Goal: Task Accomplishment & Management: Use online tool/utility

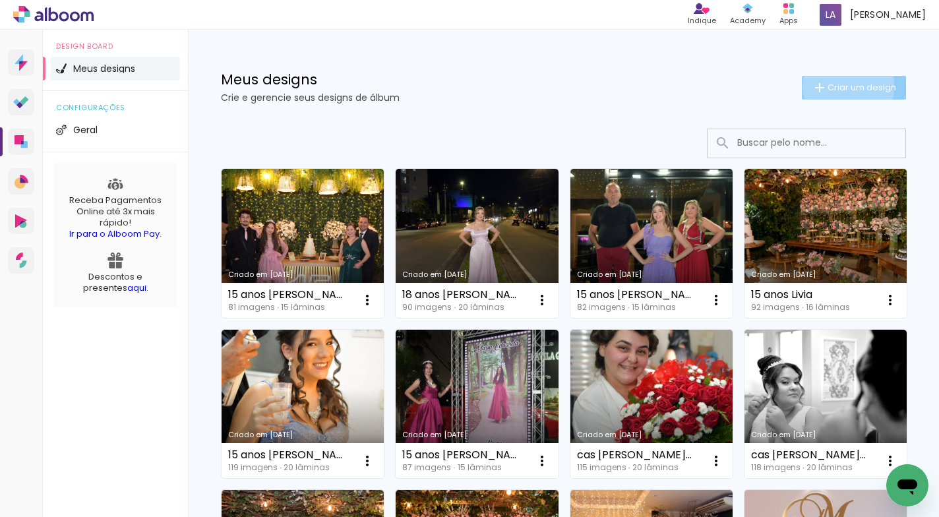
click at [836, 86] on span "Criar um design" at bounding box center [862, 87] width 69 height 9
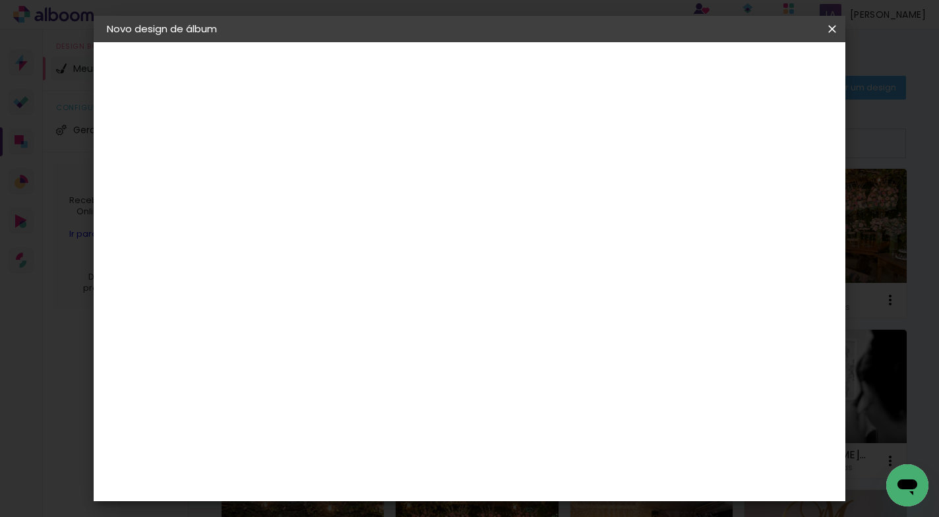
drag, startPoint x: 580, startPoint y: 170, endPoint x: 592, endPoint y: 167, distance: 12.8
click at [323, 170] on input at bounding box center [323, 177] width 0 height 20
type input "[PERSON_NAME] e [PERSON_NAME]"
type paper-input "[PERSON_NAME] e [PERSON_NAME]"
click at [0, 0] on slot "Avançar" at bounding box center [0, 0] width 0 height 0
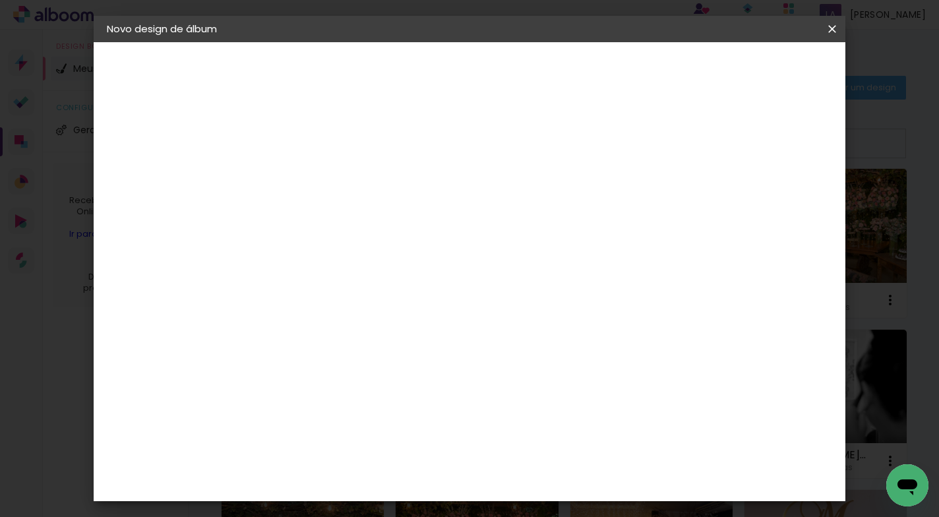
click at [570, 207] on paper-item "Tamanho Livre" at bounding box center [506, 200] width 127 height 29
click at [0, 0] on slot "Avançar" at bounding box center [0, 0] width 0 height 0
drag, startPoint x: 559, startPoint y: 396, endPoint x: 490, endPoint y: 396, distance: 68.6
click at [490, 396] on div "cm" at bounding box center [550, 396] width 412 height 46
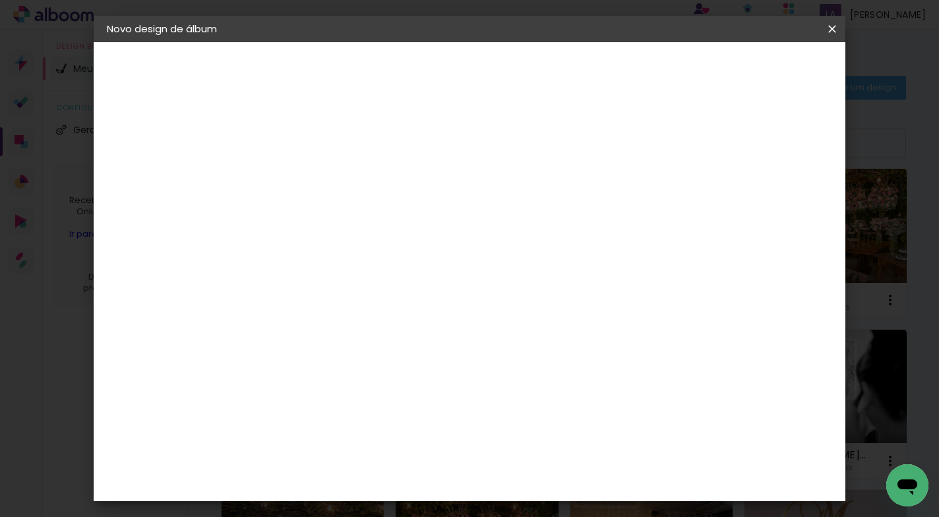
scroll to position [278, 0]
type input "50,8"
type paper-input "50,8"
drag, startPoint x: 296, startPoint y: 366, endPoint x: 274, endPoint y: 379, distance: 25.5
click at [284, 365] on input "30" at bounding box center [281, 367] width 34 height 20
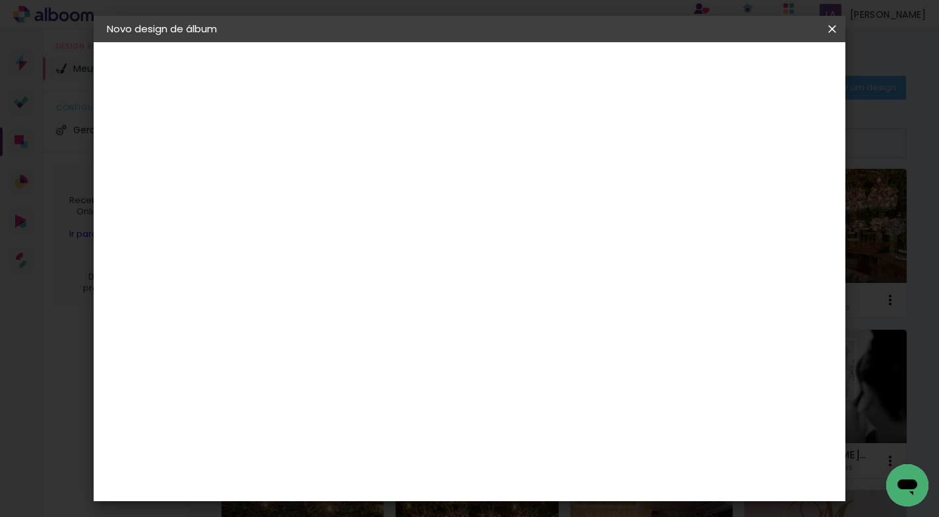
scroll to position [0, 0]
type input "30,5"
type paper-input "30,5"
click at [749, 65] on span "Iniciar design" at bounding box center [719, 69] width 60 height 9
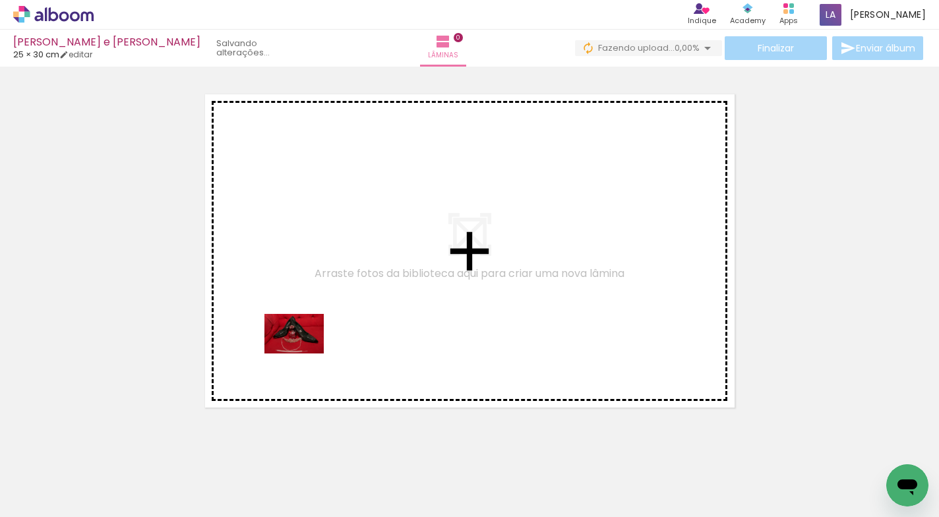
drag, startPoint x: 142, startPoint y: 470, endPoint x: 304, endPoint y: 354, distance: 199.0
click at [304, 354] on quentale-workspace at bounding box center [469, 258] width 939 height 517
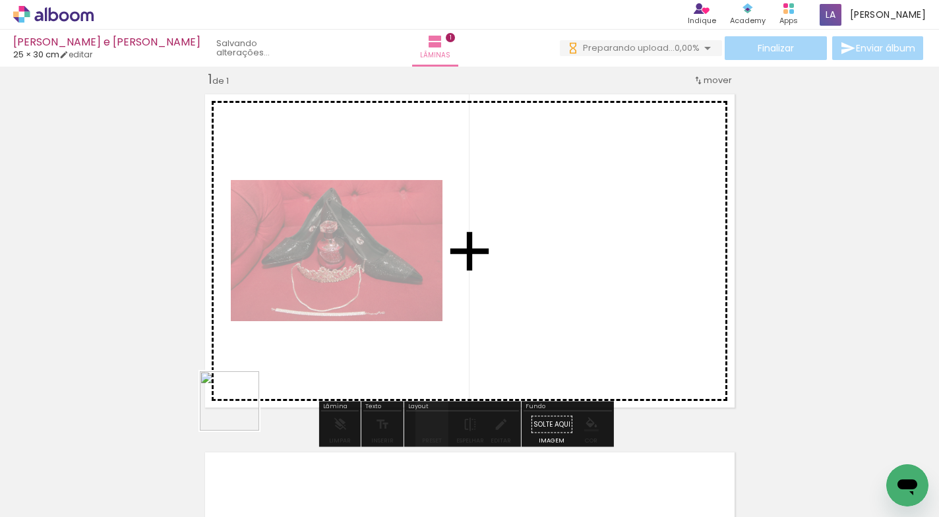
drag, startPoint x: 200, startPoint y: 479, endPoint x: 318, endPoint y: 357, distance: 169.8
click at [318, 356] on quentale-workspace at bounding box center [469, 258] width 939 height 517
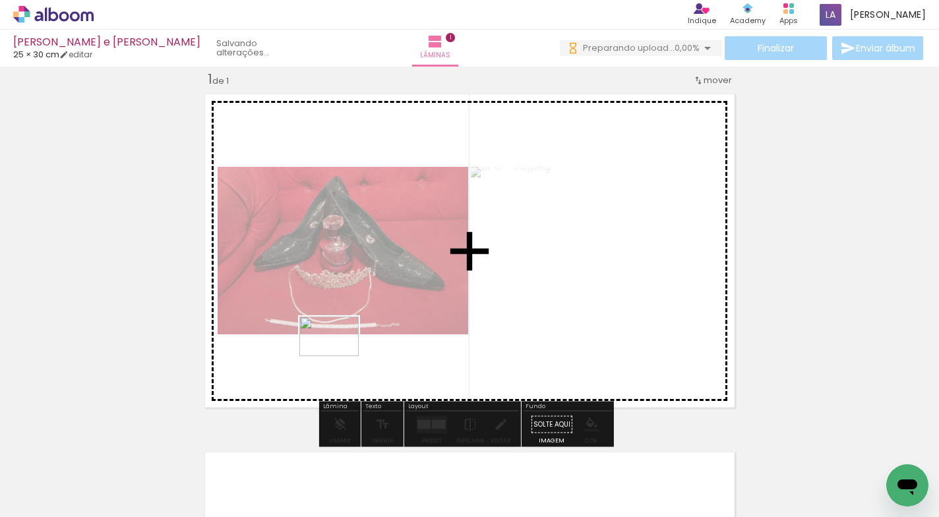
drag, startPoint x: 288, startPoint y: 462, endPoint x: 339, endPoint y: 356, distance: 117.7
click at [339, 356] on quentale-workspace at bounding box center [469, 258] width 939 height 517
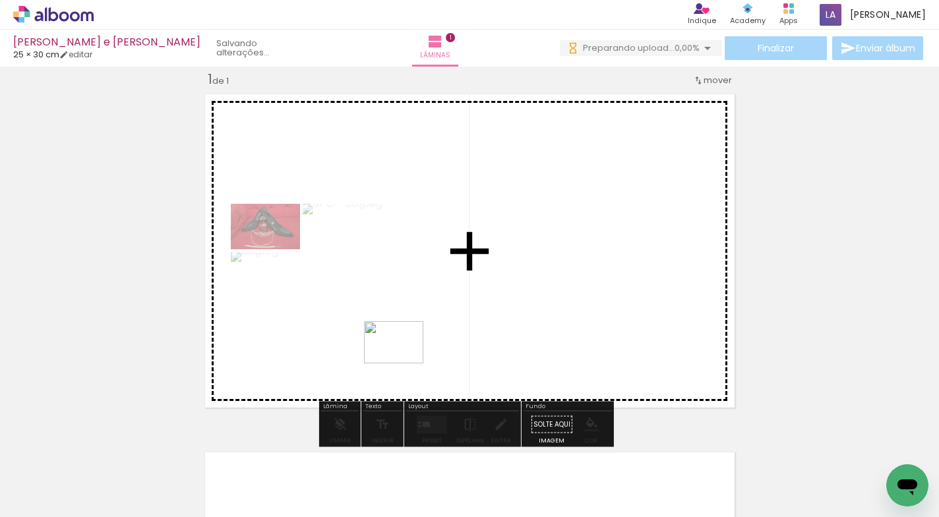
drag, startPoint x: 365, startPoint y: 479, endPoint x: 404, endPoint y: 362, distance: 123.3
click at [404, 362] on quentale-workspace at bounding box center [469, 258] width 939 height 517
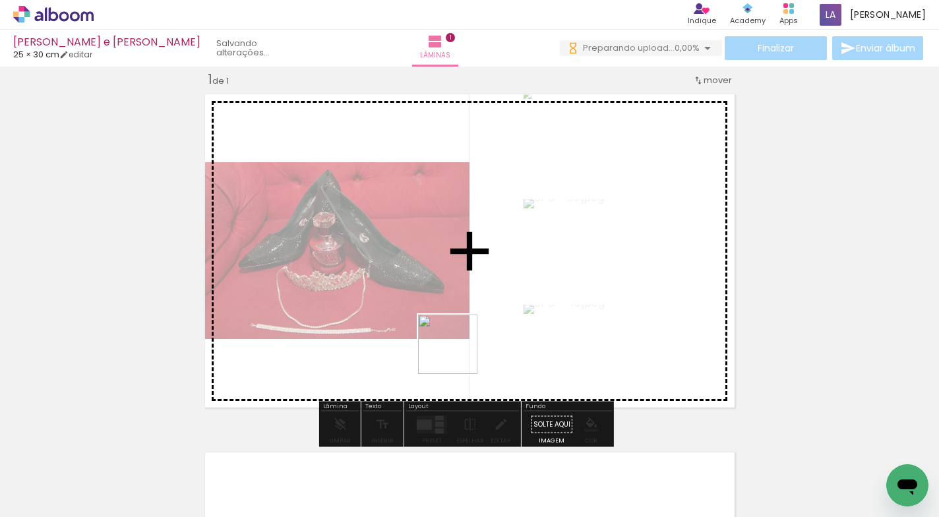
drag, startPoint x: 435, startPoint y: 446, endPoint x: 458, endPoint y: 356, distance: 92.5
click at [458, 356] on quentale-workspace at bounding box center [469, 258] width 939 height 517
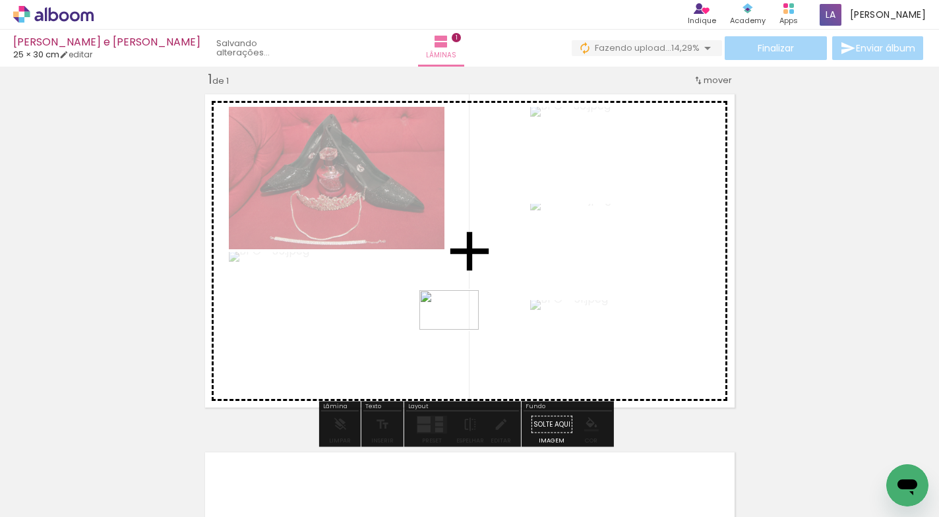
drag, startPoint x: 511, startPoint y: 477, endPoint x: 460, endPoint y: 331, distance: 154.6
click at [460, 331] on quentale-workspace at bounding box center [469, 258] width 939 height 517
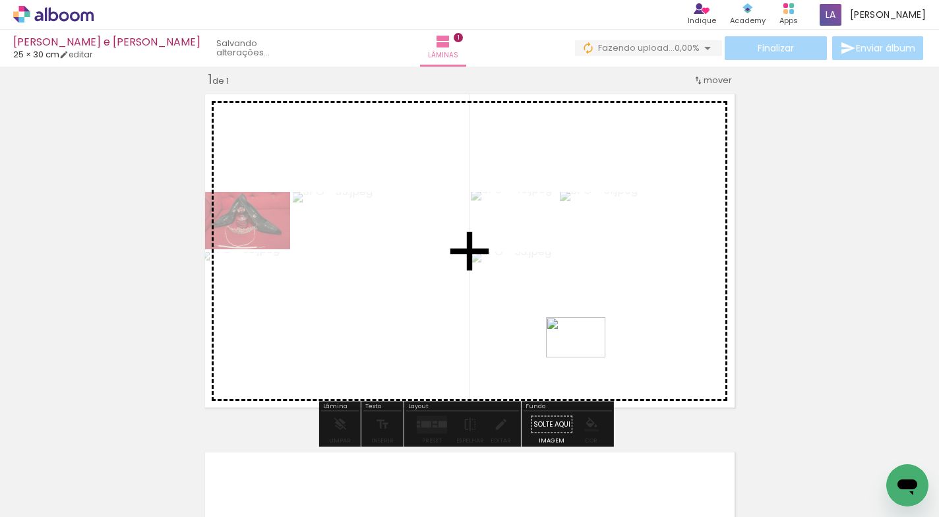
drag, startPoint x: 585, startPoint y: 479, endPoint x: 586, endPoint y: 358, distance: 121.4
click at [586, 358] on quentale-workspace at bounding box center [469, 258] width 939 height 517
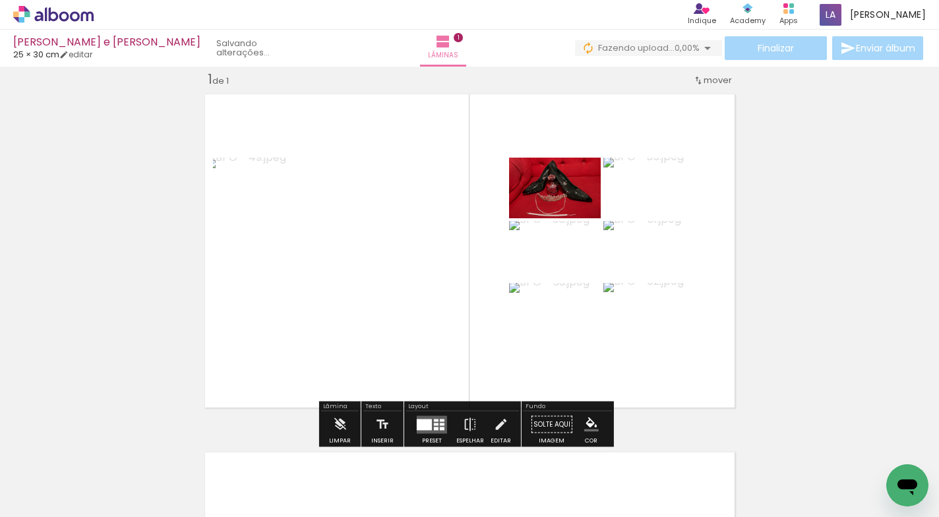
click at [427, 429] on div at bounding box center [424, 424] width 15 height 11
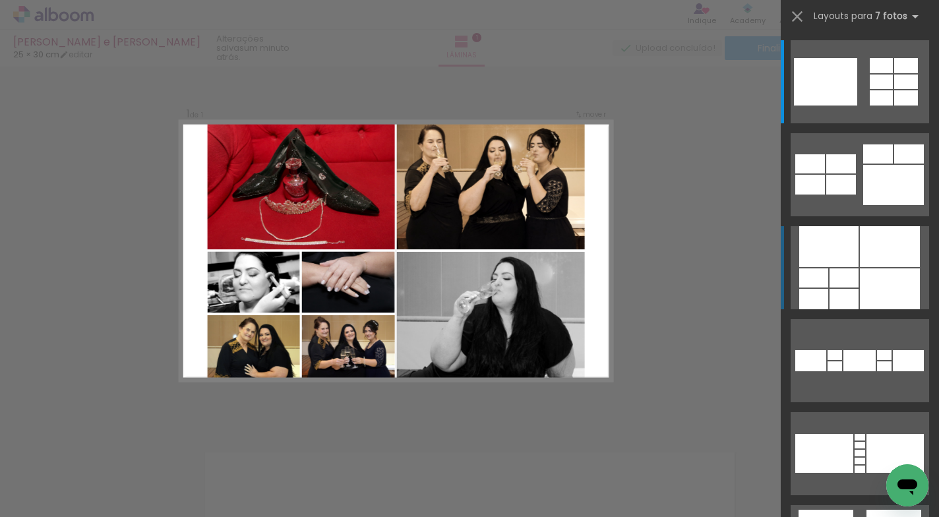
click at [866, 282] on div at bounding box center [890, 288] width 60 height 41
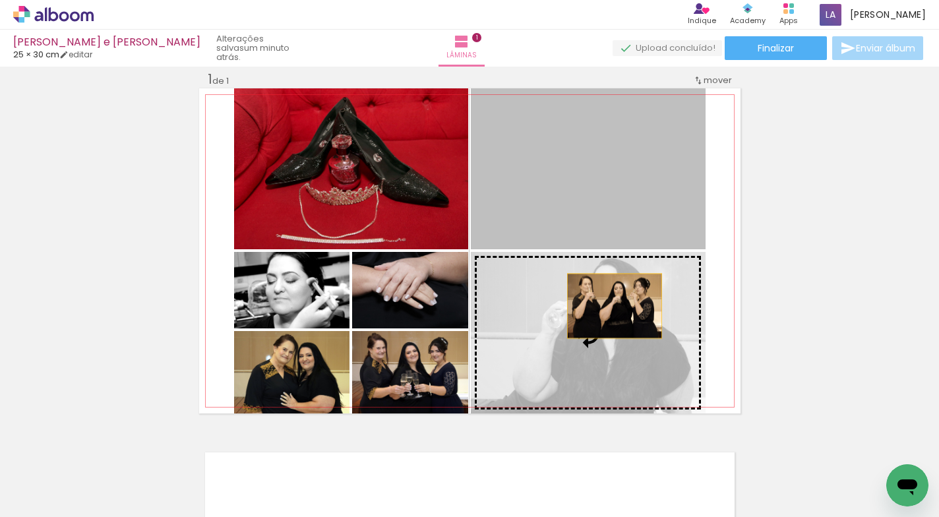
drag, startPoint x: 606, startPoint y: 196, endPoint x: 610, endPoint y: 306, distance: 110.2
click at [0, 0] on slot at bounding box center [0, 0] width 0 height 0
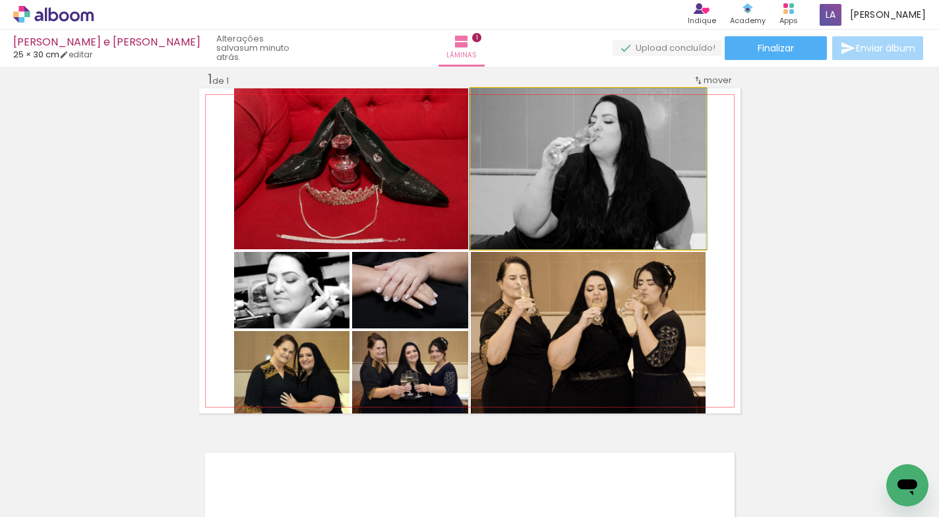
drag, startPoint x: 617, startPoint y: 183, endPoint x: 617, endPoint y: 210, distance: 27.0
drag, startPoint x: 614, startPoint y: 161, endPoint x: 613, endPoint y: 194, distance: 33.0
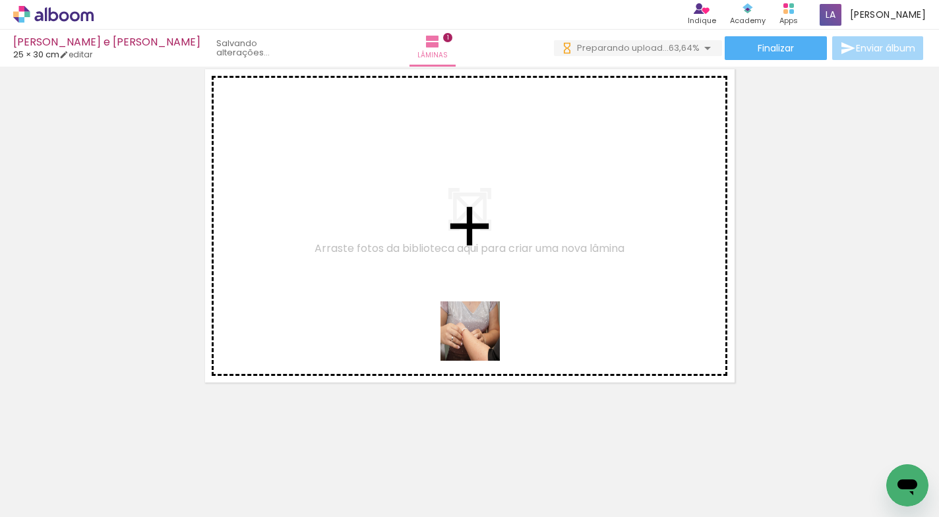
drag, startPoint x: 462, startPoint y: 476, endPoint x: 482, endPoint y: 344, distance: 134.1
click at [482, 344] on quentale-workspace at bounding box center [469, 258] width 939 height 517
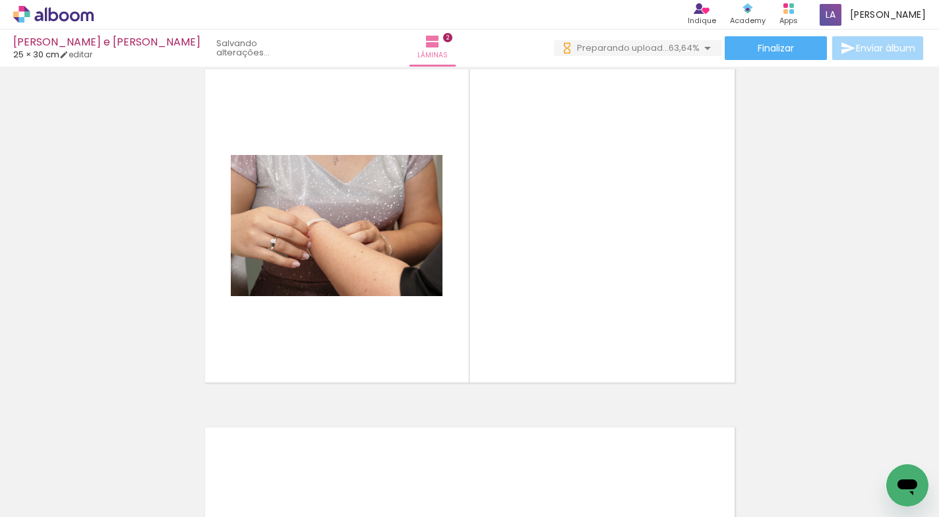
scroll to position [375, 0]
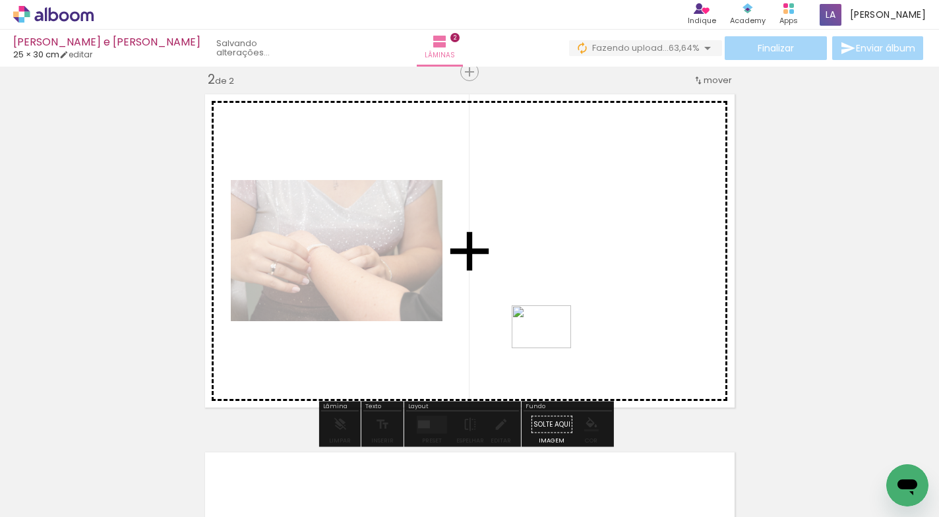
drag, startPoint x: 532, startPoint y: 457, endPoint x: 551, endPoint y: 346, distance: 113.1
click at [551, 346] on quentale-workspace at bounding box center [469, 258] width 939 height 517
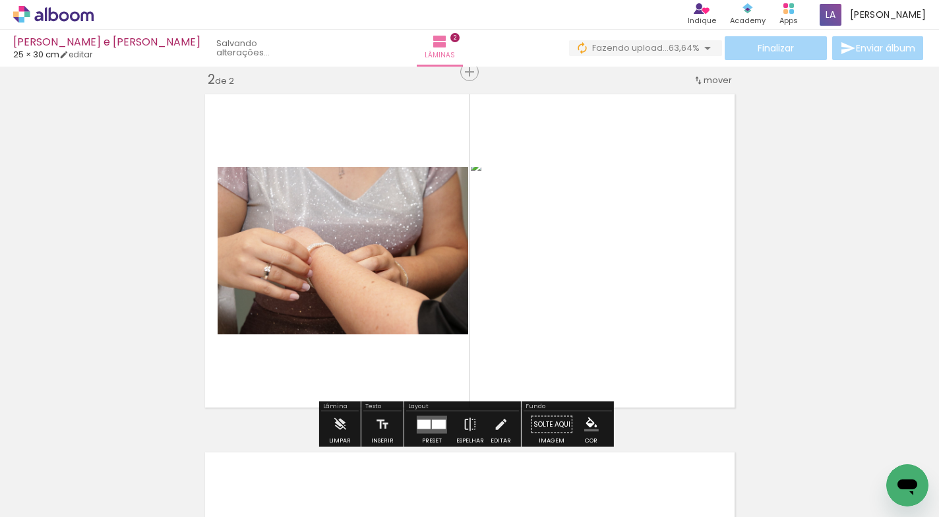
scroll to position [0, 0]
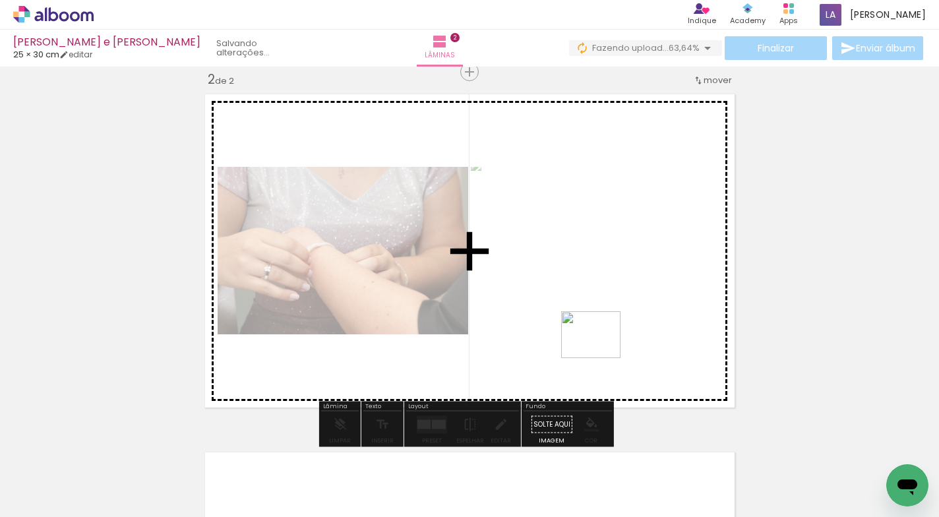
drag, startPoint x: 619, startPoint y: 475, endPoint x: 601, endPoint y: 352, distance: 124.6
click at [601, 352] on quentale-workspace at bounding box center [469, 258] width 939 height 517
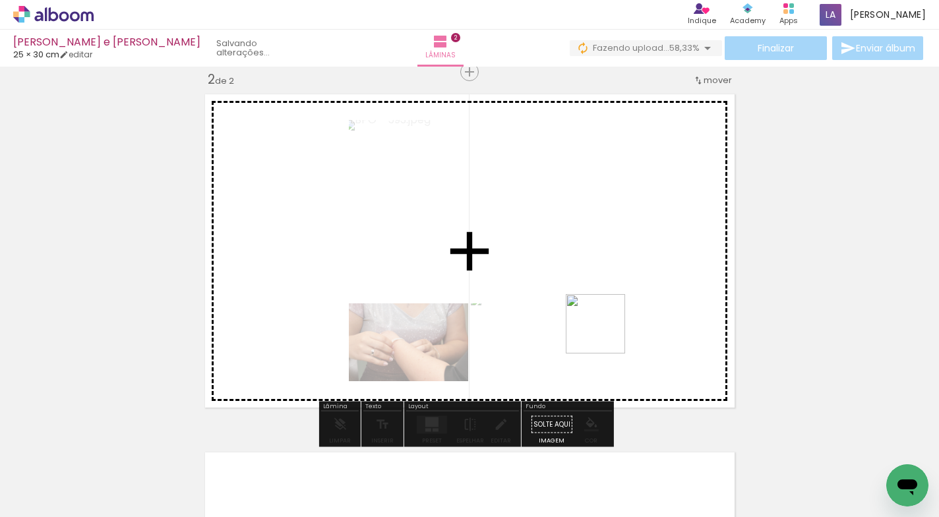
drag, startPoint x: 681, startPoint y: 474, endPoint x: 755, endPoint y: 469, distance: 74.1
click at [608, 342] on quentale-workspace at bounding box center [469, 258] width 939 height 517
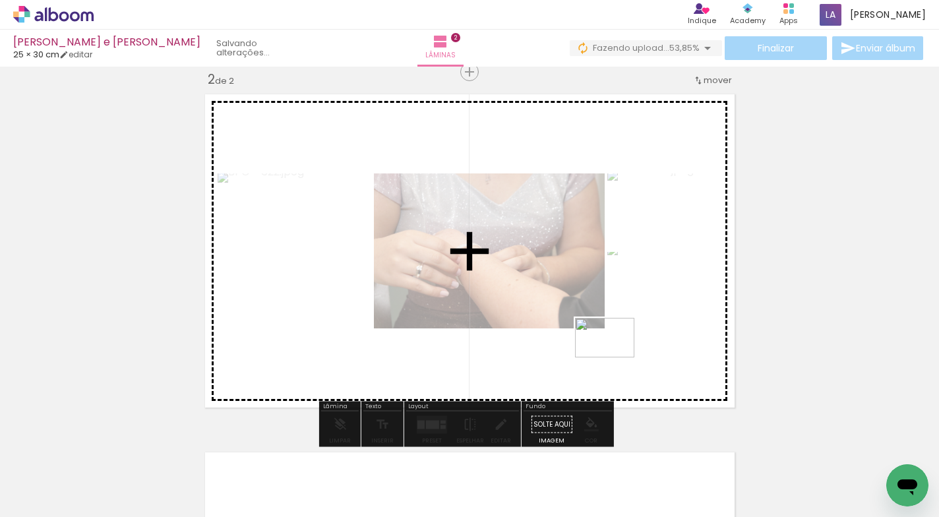
drag, startPoint x: 756, startPoint y: 473, endPoint x: 850, endPoint y: 490, distance: 95.2
click at [615, 359] on quentale-workspace at bounding box center [469, 258] width 939 height 517
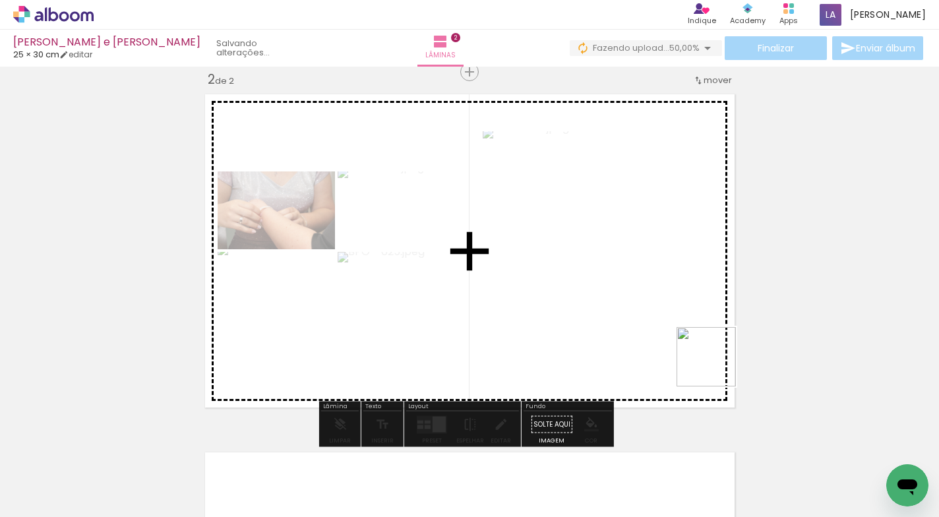
drag, startPoint x: 831, startPoint y: 482, endPoint x: 681, endPoint y: 247, distance: 278.5
click at [681, 247] on quentale-workspace at bounding box center [469, 258] width 939 height 517
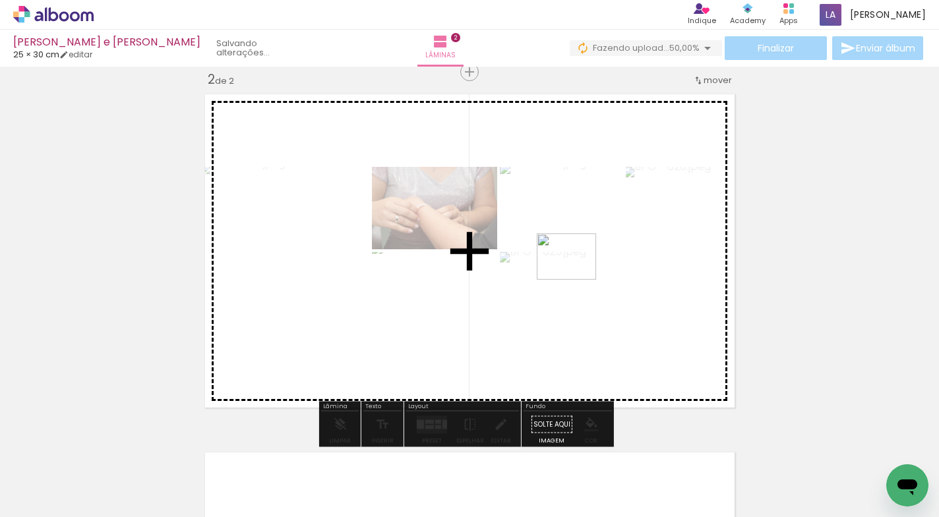
drag, startPoint x: 877, startPoint y: 458, endPoint x: 575, endPoint y: 278, distance: 352.1
click at [575, 278] on quentale-workspace at bounding box center [469, 258] width 939 height 517
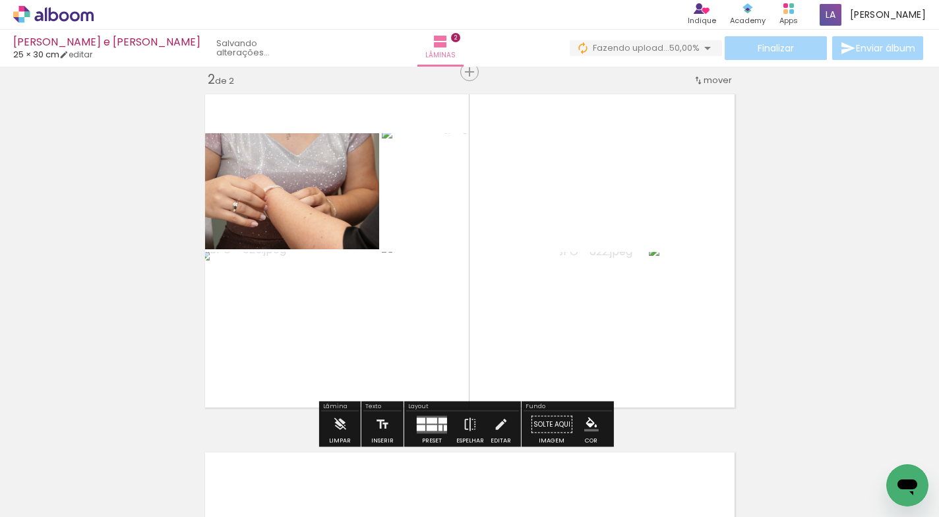
click at [825, 234] on div "Inserir lâmina 1 de 2 Inserir lâmina 2 de 2" at bounding box center [469, 234] width 939 height 1075
click at [433, 425] on div at bounding box center [432, 428] width 11 height 6
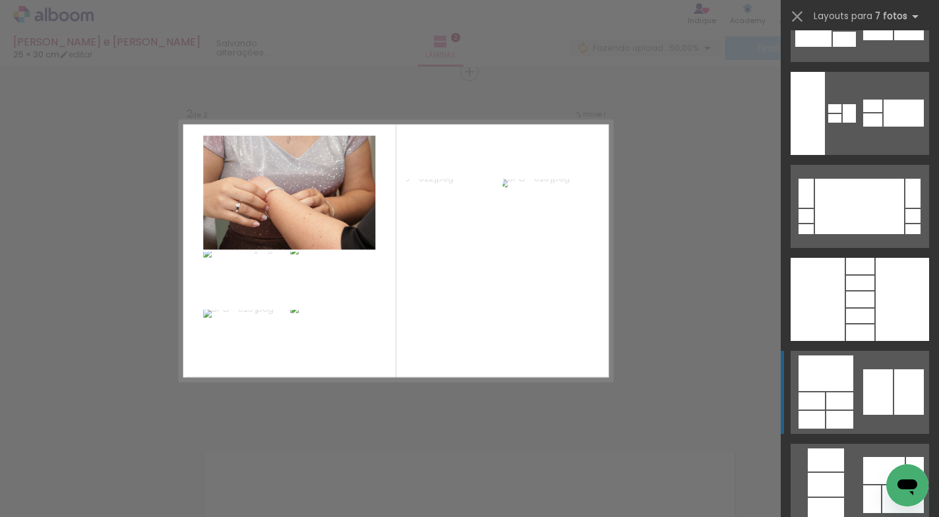
scroll to position [250, 0]
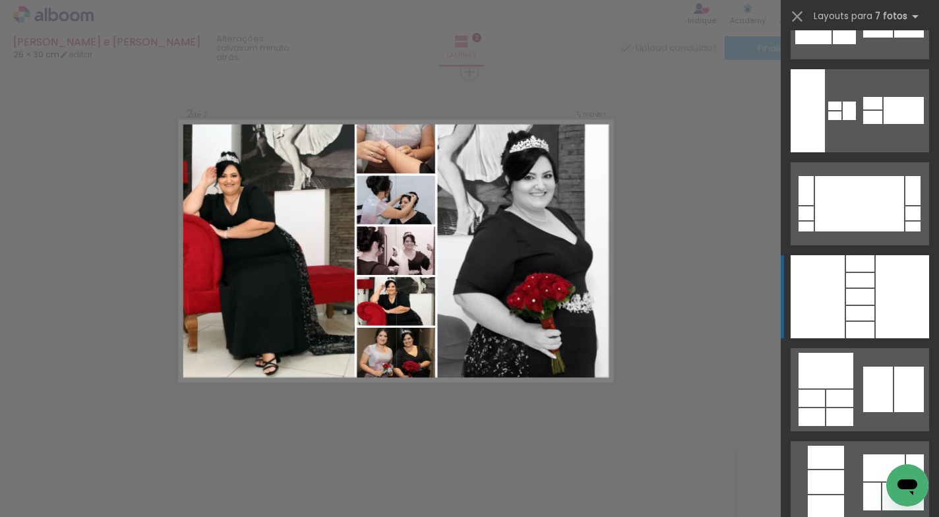
click at [867, 309] on div at bounding box center [860, 313] width 28 height 15
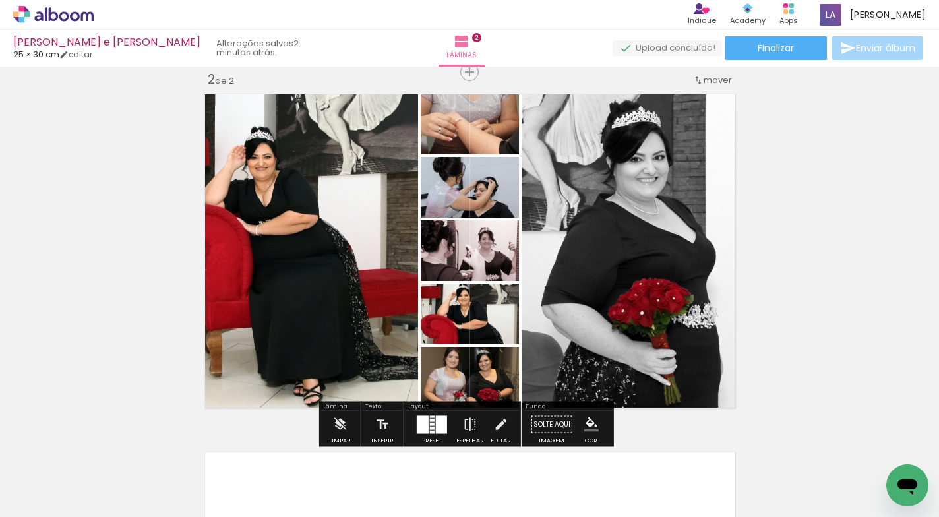
click at [813, 197] on div "Inserir lâmina 1 de 2 Inserir lâmina 2 de 2" at bounding box center [469, 234] width 939 height 1075
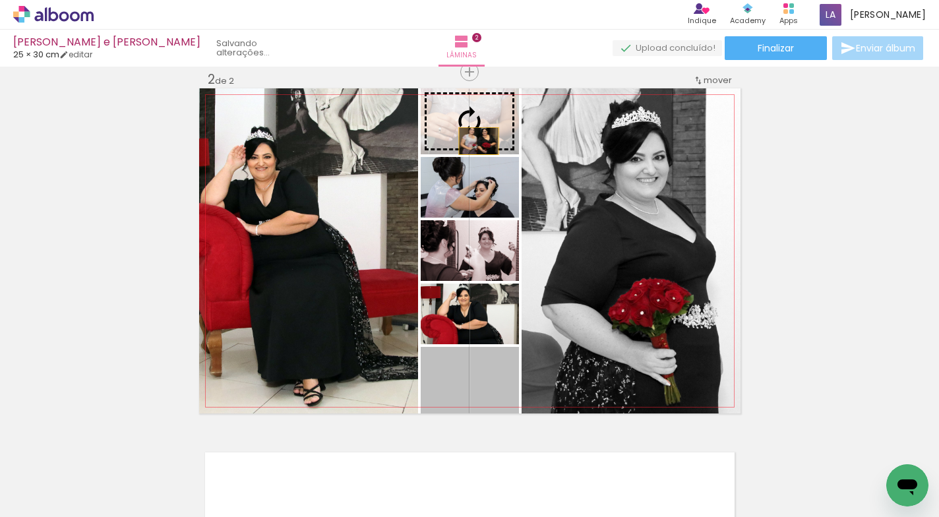
drag, startPoint x: 499, startPoint y: 377, endPoint x: 474, endPoint y: 141, distance: 236.9
click at [0, 0] on slot at bounding box center [0, 0] width 0 height 0
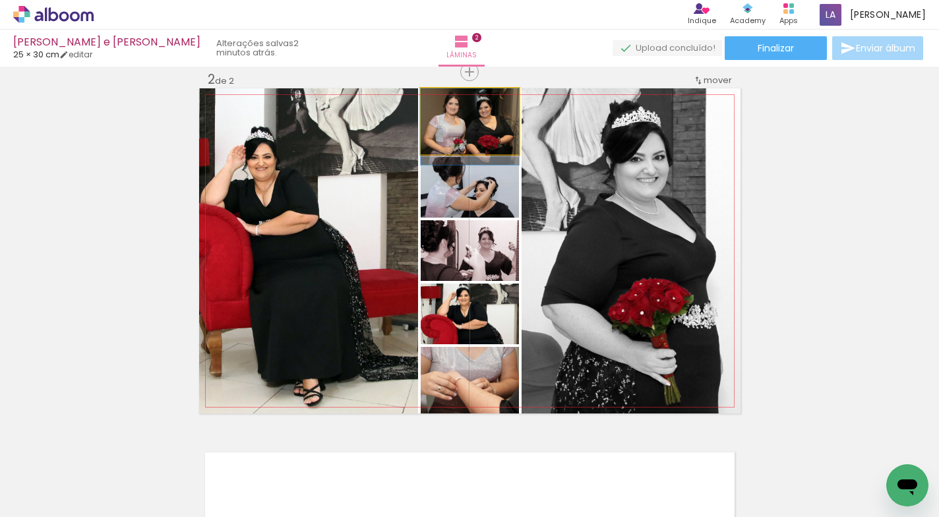
drag, startPoint x: 484, startPoint y: 125, endPoint x: 486, endPoint y: 135, distance: 10.6
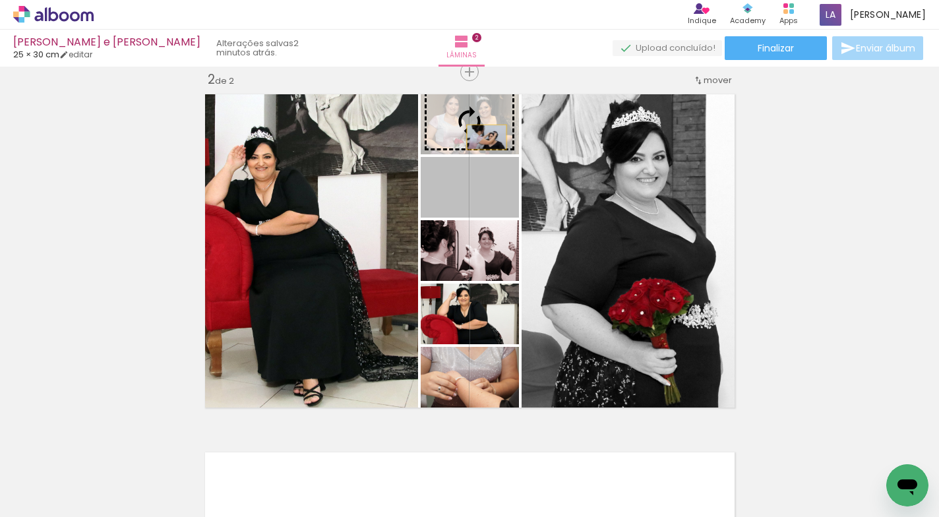
drag, startPoint x: 483, startPoint y: 201, endPoint x: 482, endPoint y: 137, distance: 63.3
click at [0, 0] on slot at bounding box center [0, 0] width 0 height 0
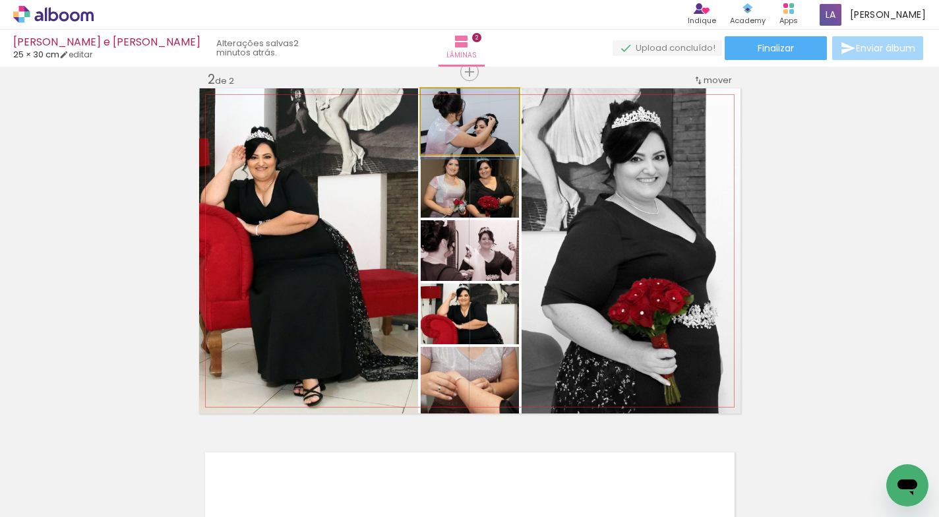
drag, startPoint x: 482, startPoint y: 133, endPoint x: 482, endPoint y: 144, distance: 11.9
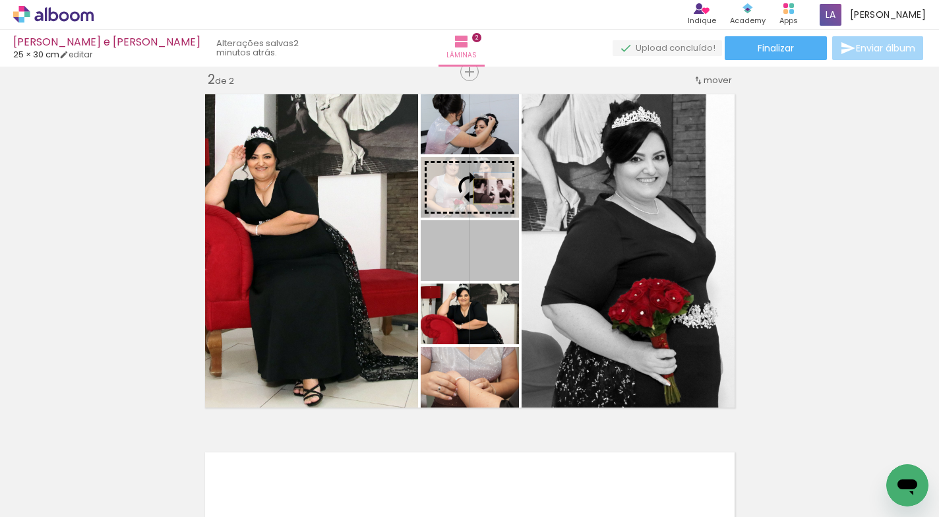
drag, startPoint x: 487, startPoint y: 253, endPoint x: 488, endPoint y: 191, distance: 61.4
click at [0, 0] on slot at bounding box center [0, 0] width 0 height 0
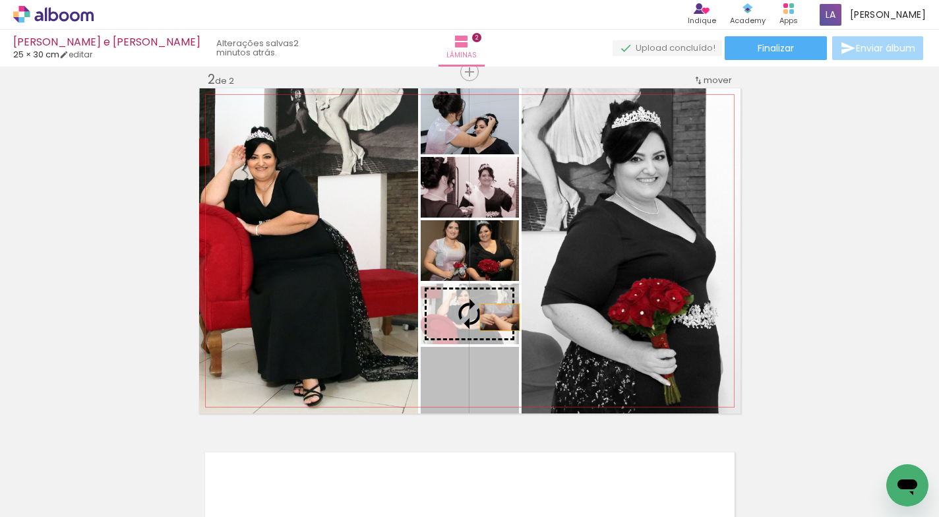
drag, startPoint x: 497, startPoint y: 385, endPoint x: 495, endPoint y: 318, distance: 66.7
click at [0, 0] on slot at bounding box center [0, 0] width 0 height 0
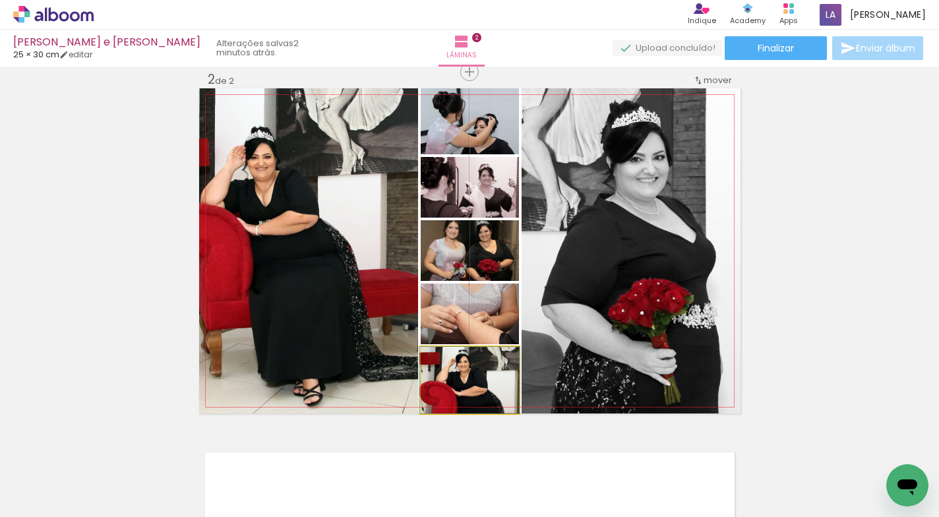
drag, startPoint x: 493, startPoint y: 383, endPoint x: 493, endPoint y: 374, distance: 9.2
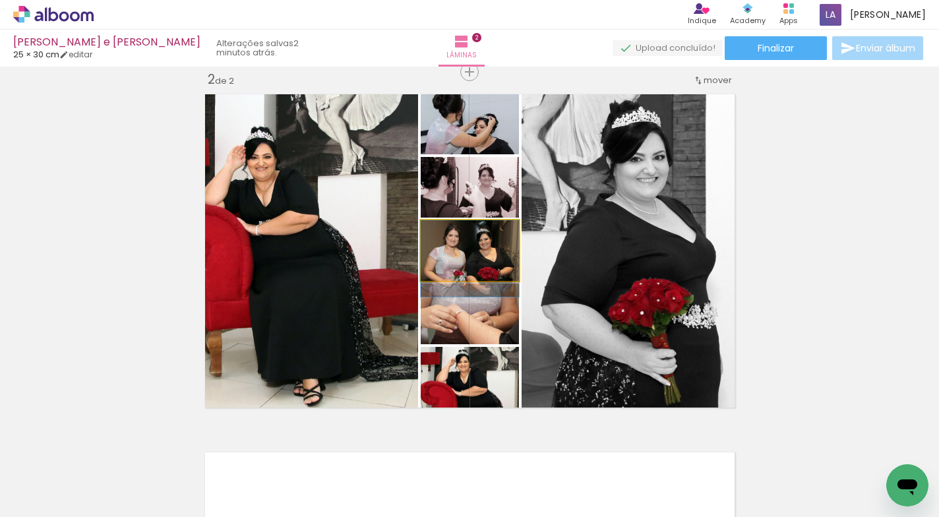
drag, startPoint x: 499, startPoint y: 263, endPoint x: 499, endPoint y: 274, distance: 10.6
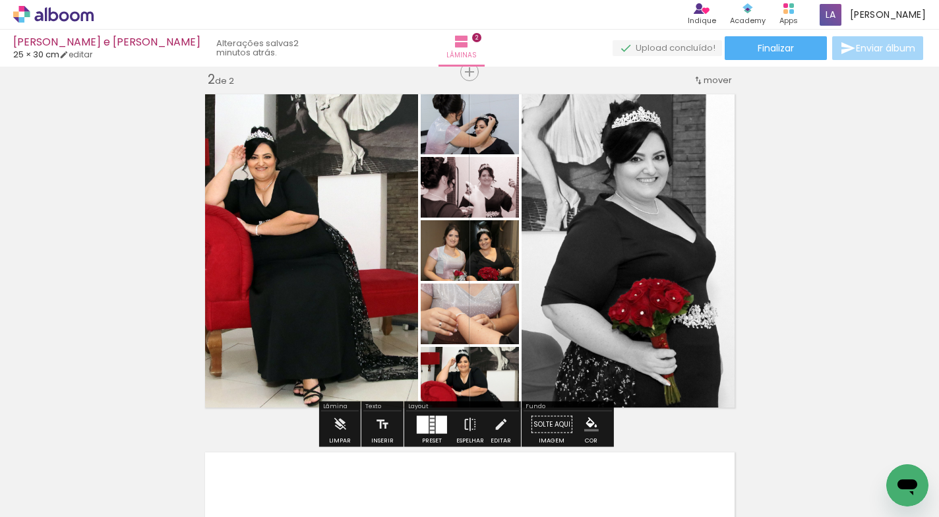
click at [827, 231] on div "Inserir lâmina 1 de 2 Inserir lâmina 2 de 2" at bounding box center [469, 234] width 939 height 1075
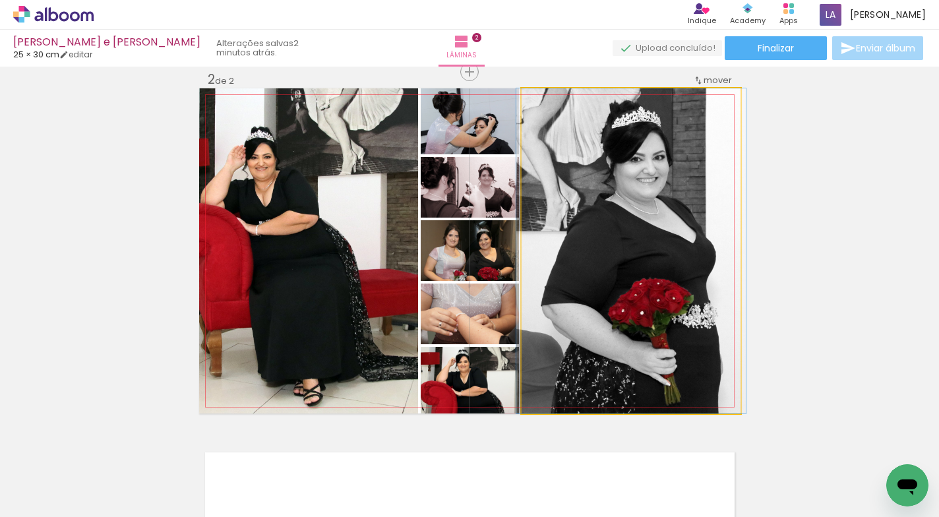
click at [645, 245] on quentale-photo at bounding box center [631, 250] width 219 height 325
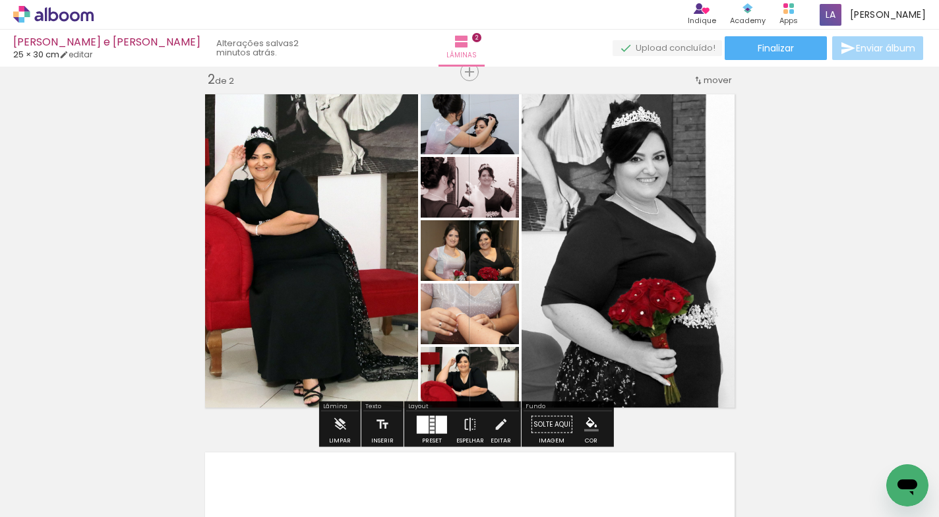
click at [832, 226] on div "Inserir lâmina 1 de 2 Inserir lâmina 2 de 2" at bounding box center [469, 234] width 939 height 1075
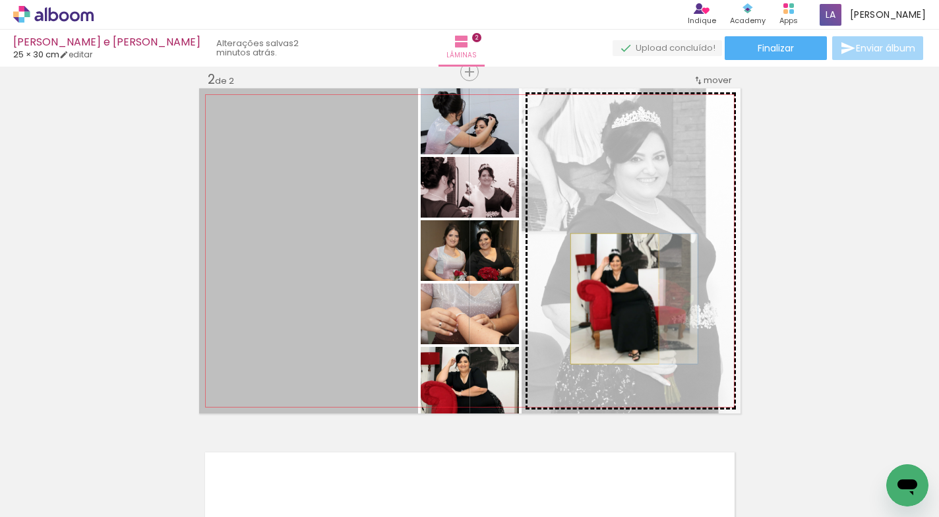
drag, startPoint x: 328, startPoint y: 299, endPoint x: 610, endPoint y: 299, distance: 281.7
click at [0, 0] on slot at bounding box center [0, 0] width 0 height 0
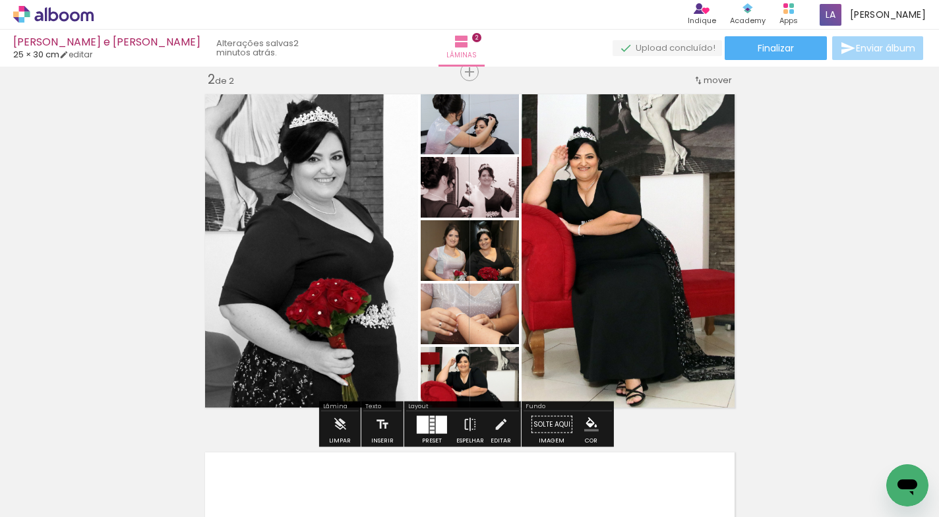
click at [840, 277] on div "Inserir lâmina 1 de 2 Inserir lâmina 2 de 2" at bounding box center [469, 234] width 939 height 1075
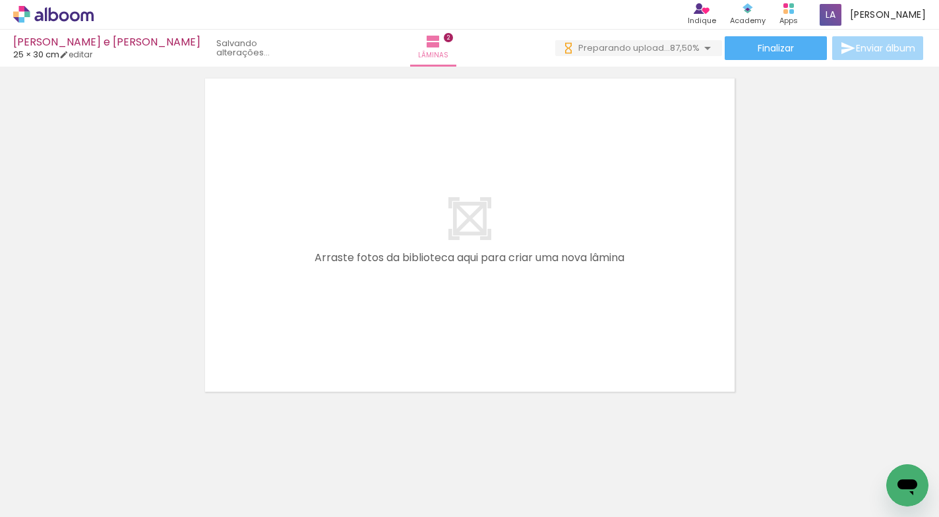
scroll to position [0, 0]
drag, startPoint x: 681, startPoint y: 483, endPoint x: 730, endPoint y: 490, distance: 49.4
click at [560, 350] on quentale-workspace at bounding box center [469, 258] width 939 height 517
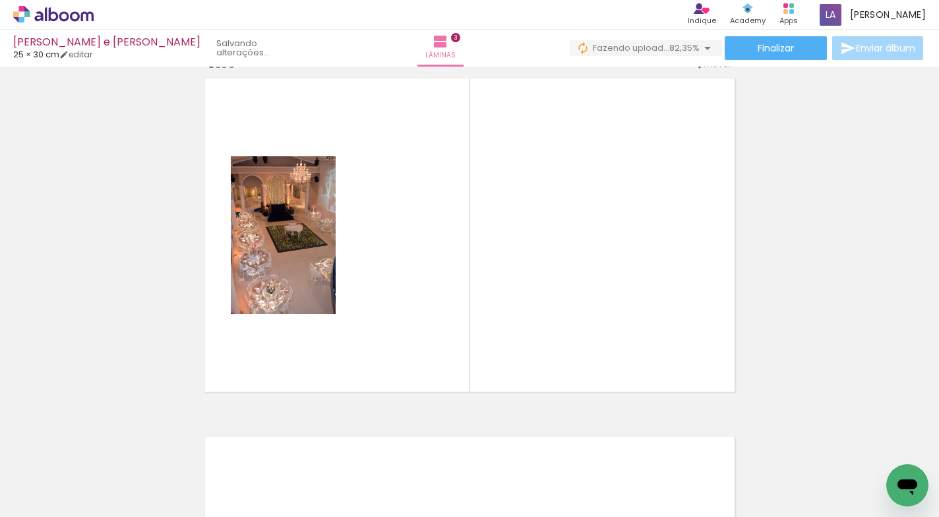
scroll to position [733, 0]
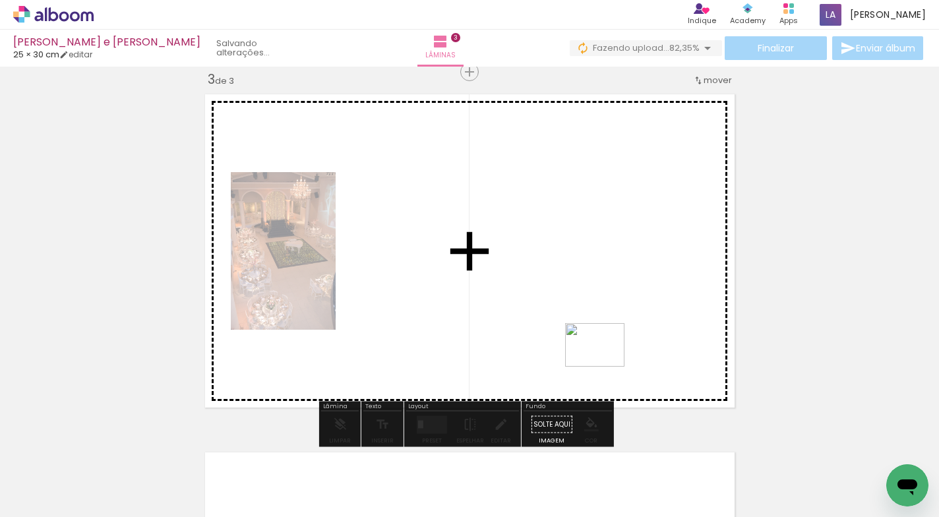
drag, startPoint x: 756, startPoint y: 478, endPoint x: 814, endPoint y: 472, distance: 58.4
click at [606, 364] on quentale-workspace at bounding box center [469, 258] width 939 height 517
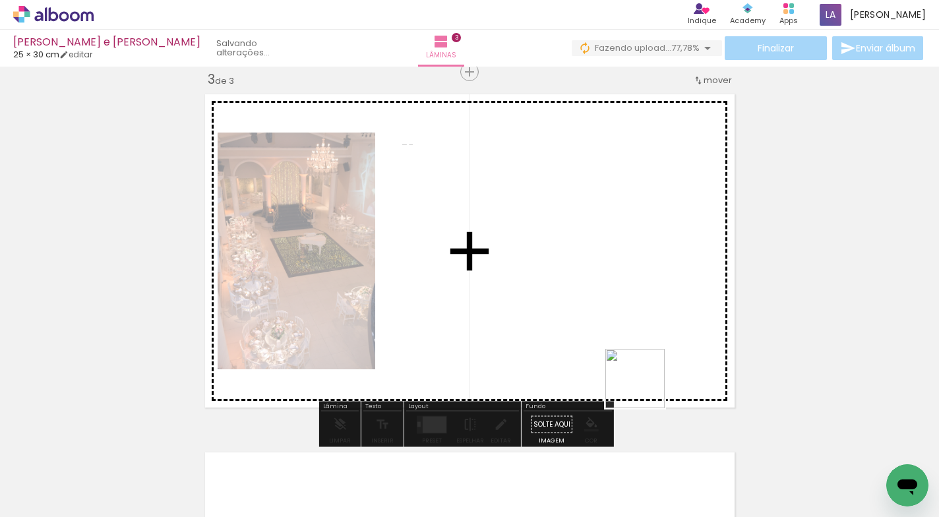
drag, startPoint x: 811, startPoint y: 476, endPoint x: 895, endPoint y: 460, distance: 85.9
click at [643, 375] on quentale-workspace at bounding box center [469, 258] width 939 height 517
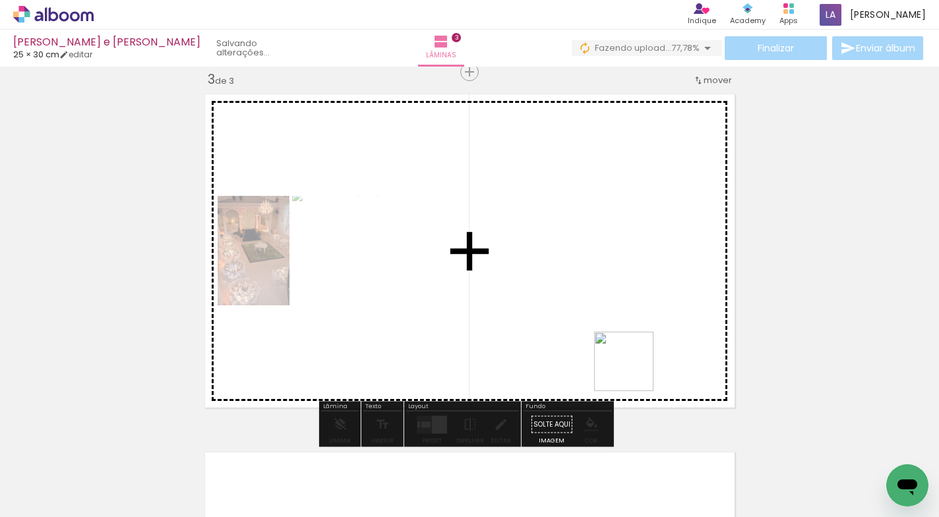
drag, startPoint x: 918, startPoint y: 456, endPoint x: 649, endPoint y: 356, distance: 286.8
click at [631, 360] on quentale-workspace at bounding box center [469, 258] width 939 height 517
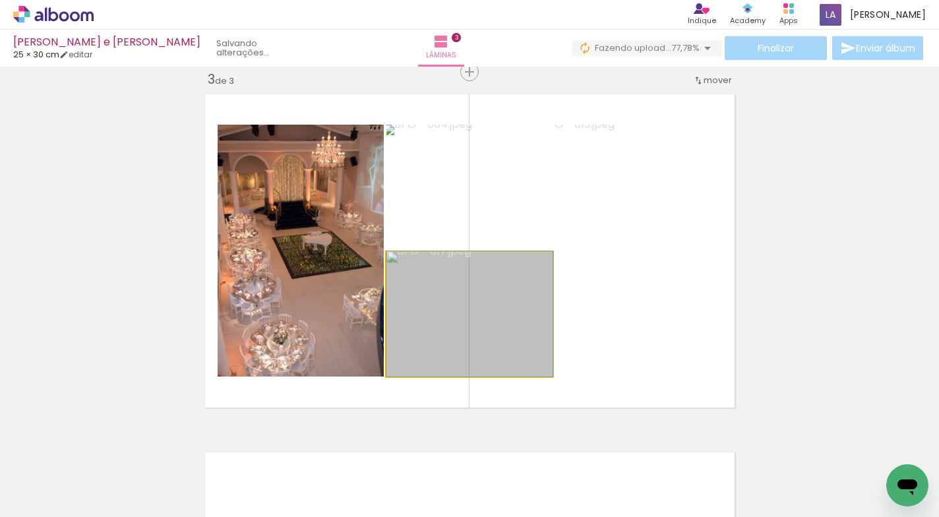
drag, startPoint x: 503, startPoint y: 324, endPoint x: 525, endPoint y: 319, distance: 22.3
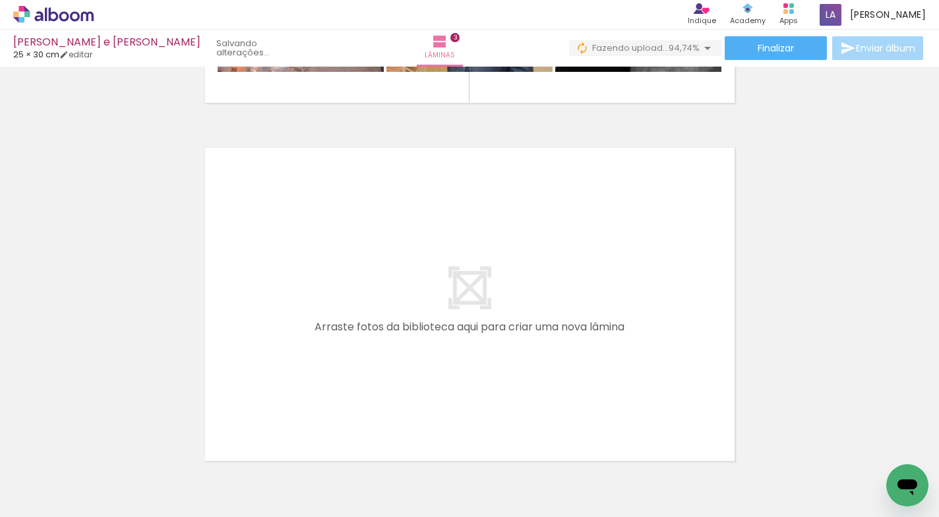
scroll to position [0, 933]
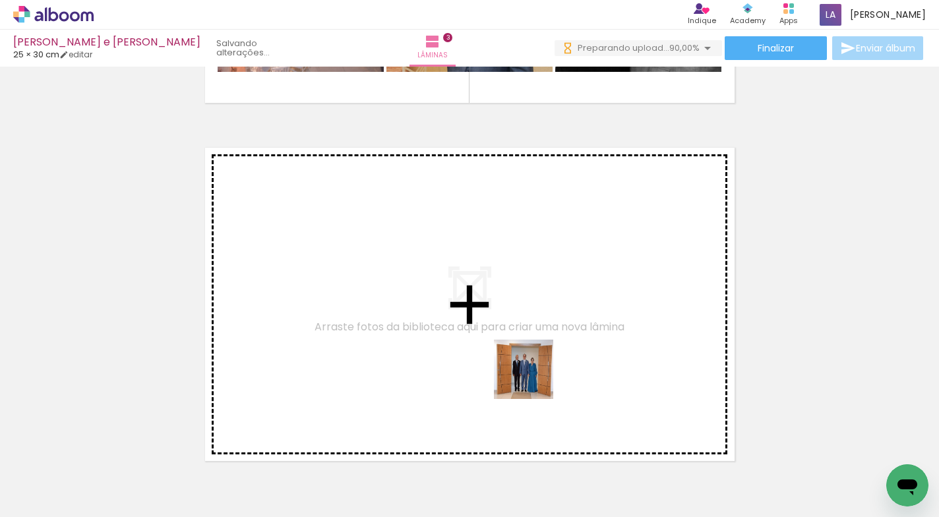
drag, startPoint x: 536, startPoint y: 478, endPoint x: 613, endPoint y: 489, distance: 78.0
click at [534, 379] on quentale-workspace at bounding box center [469, 258] width 939 height 517
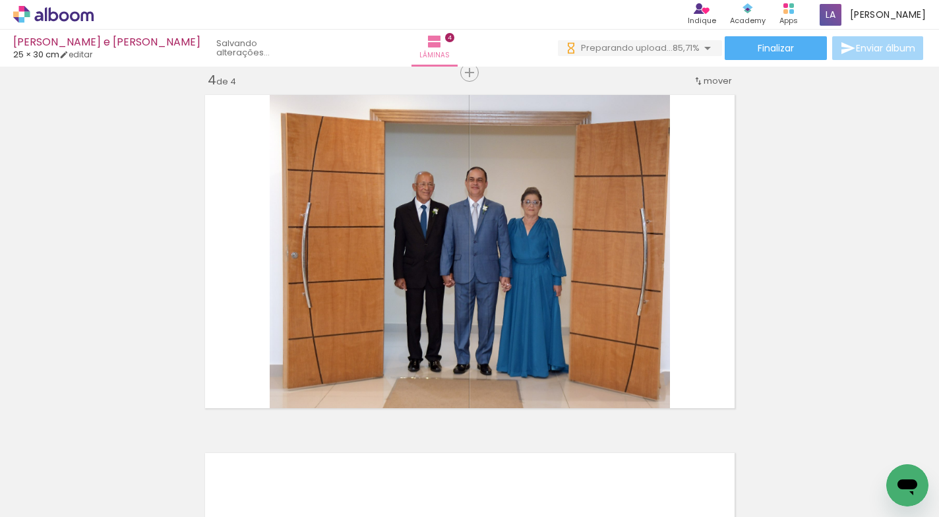
scroll to position [1091, 0]
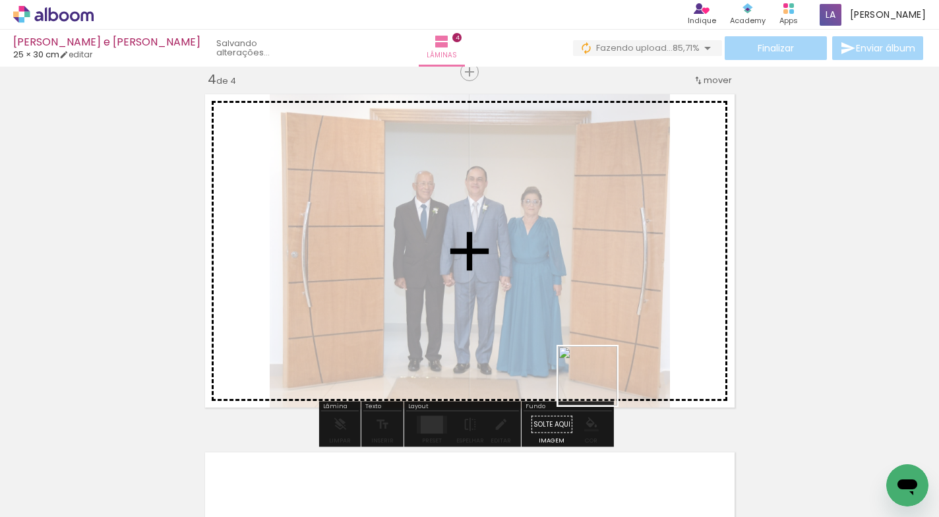
drag, startPoint x: 614, startPoint y: 482, endPoint x: 678, endPoint y: 478, distance: 64.2
click at [598, 387] on quentale-workspace at bounding box center [469, 258] width 939 height 517
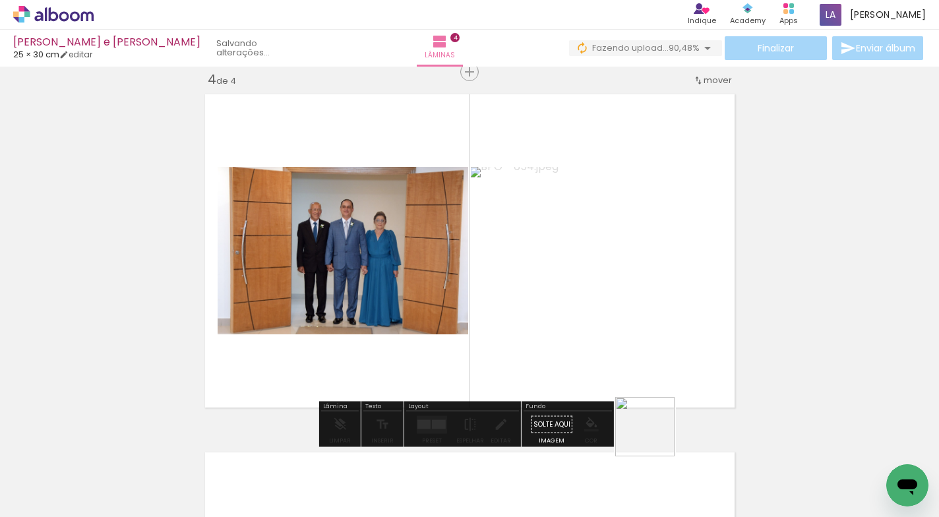
drag, startPoint x: 668, startPoint y: 460, endPoint x: 745, endPoint y: 468, distance: 78.2
click at [659, 382] on quentale-workspace at bounding box center [469, 258] width 939 height 517
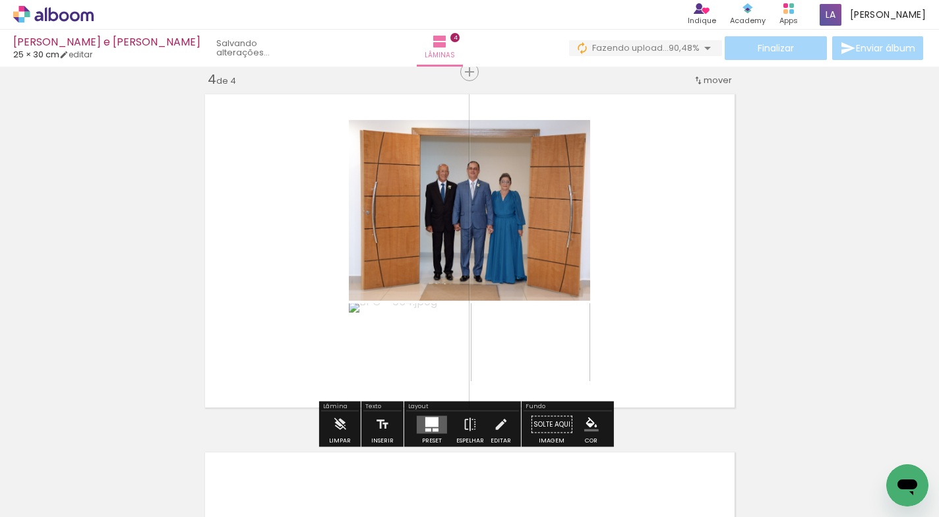
scroll to position [0, 0]
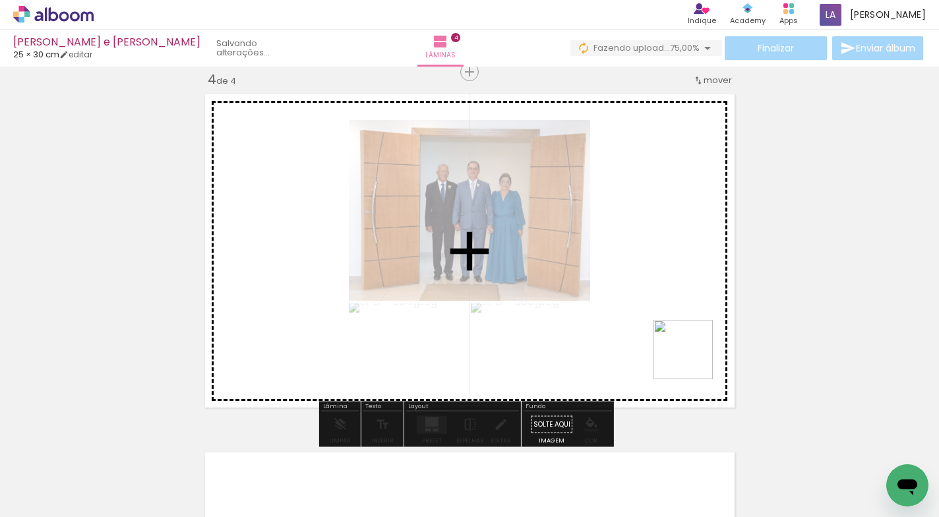
drag, startPoint x: 762, startPoint y: 479, endPoint x: 695, endPoint y: 334, distance: 159.4
click at [695, 334] on quentale-workspace at bounding box center [469, 258] width 939 height 517
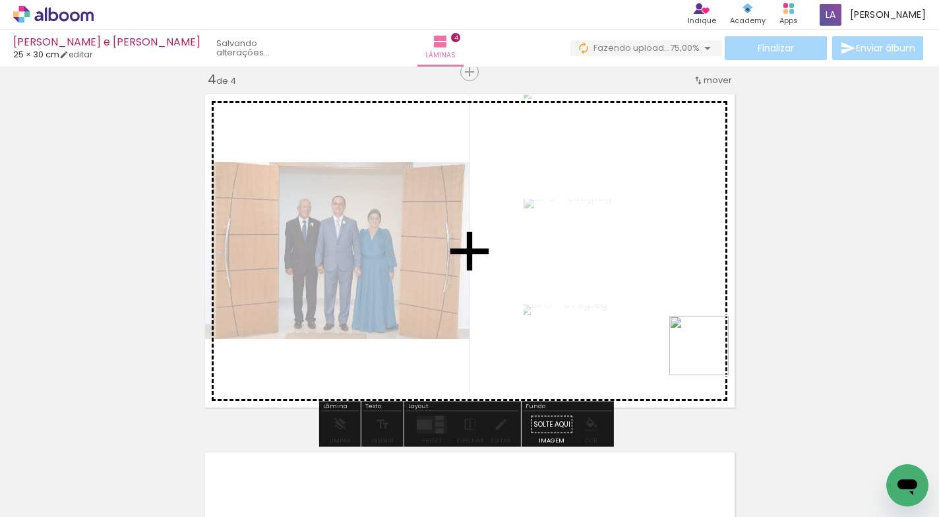
drag, startPoint x: 832, startPoint y: 477, endPoint x: 916, endPoint y: 454, distance: 87.5
click at [710, 359] on quentale-workspace at bounding box center [469, 258] width 939 height 517
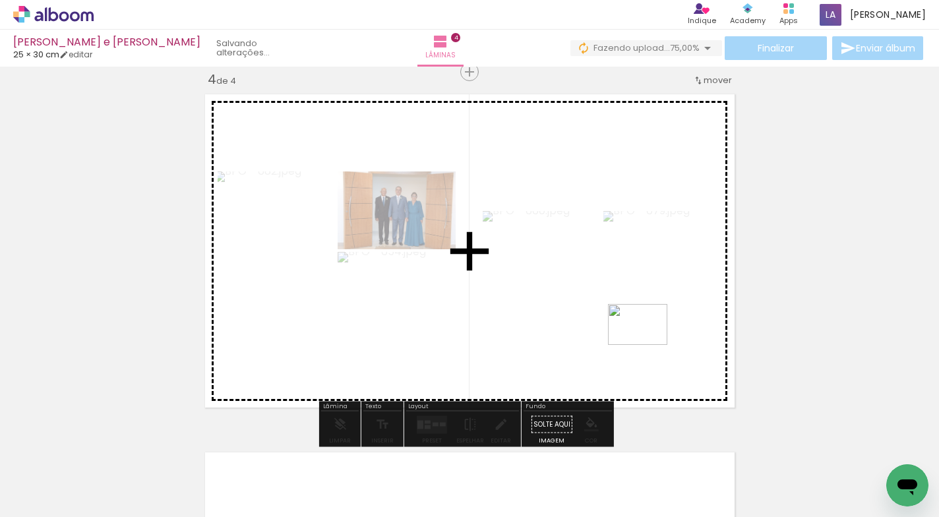
drag, startPoint x: 910, startPoint y: 458, endPoint x: 649, endPoint y: 346, distance: 284.5
click at [648, 344] on quentale-workspace at bounding box center [469, 258] width 939 height 517
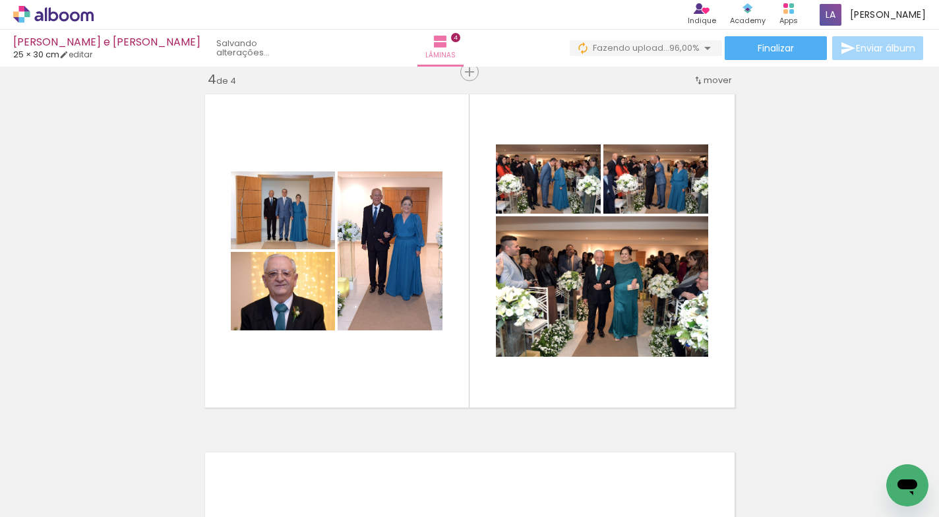
scroll to position [0, 1007]
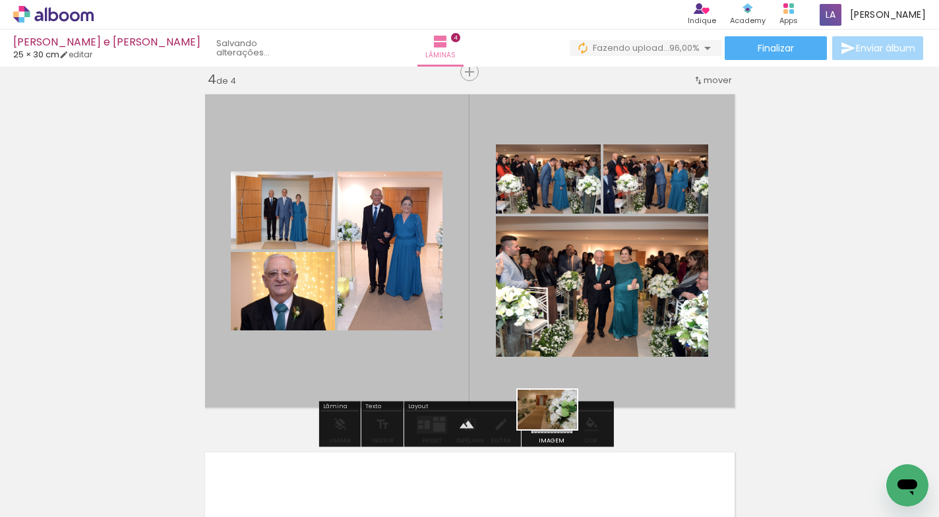
drag, startPoint x: 918, startPoint y: 460, endPoint x: 557, endPoint y: 429, distance: 362.2
click at [557, 429] on quentale-workspace at bounding box center [469, 258] width 939 height 517
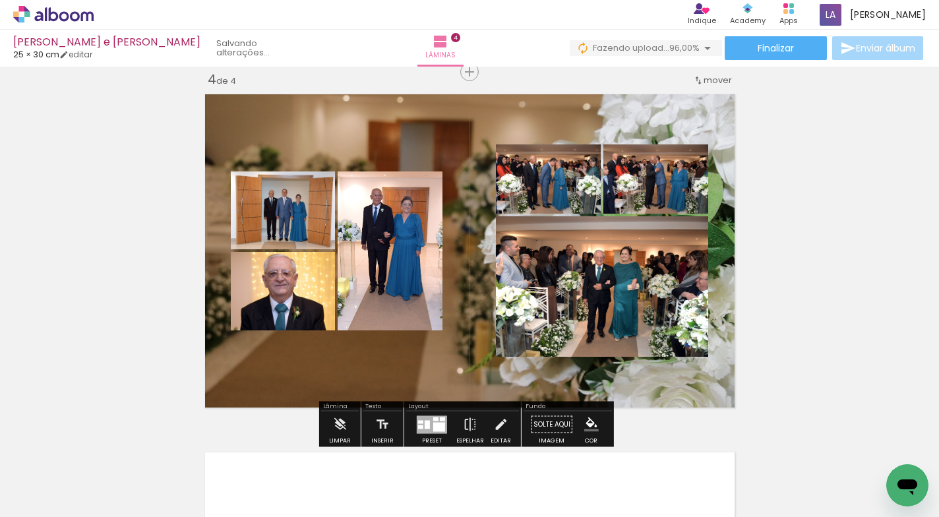
click at [579, 396] on quentale-layouter at bounding box center [470, 250] width 542 height 325
click at [579, 396] on quentale-photo at bounding box center [470, 250] width 542 height 325
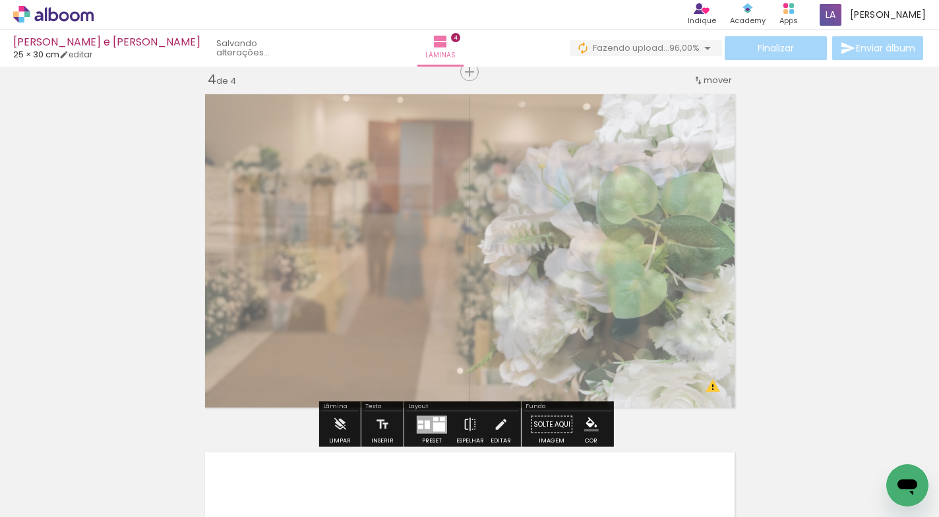
drag, startPoint x: 374, startPoint y: 127, endPoint x: 356, endPoint y: 130, distance: 18.8
type paper-slider "55"
click at [360, 130] on div at bounding box center [370, 121] width 21 height 21
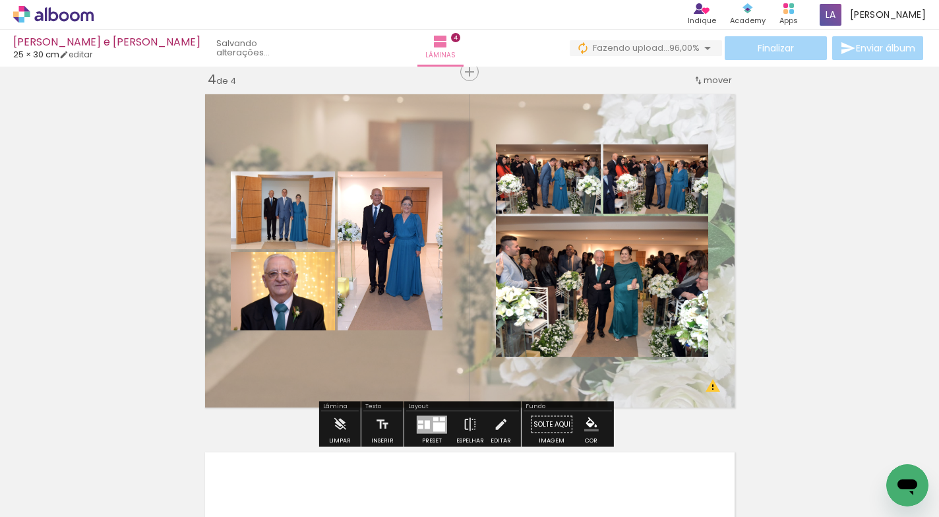
scroll to position [1190, 0]
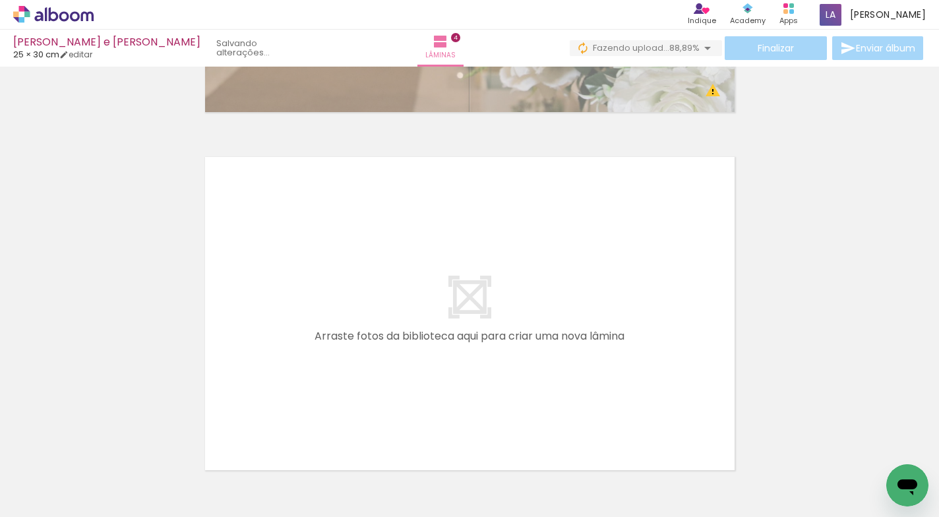
scroll to position [1410, 0]
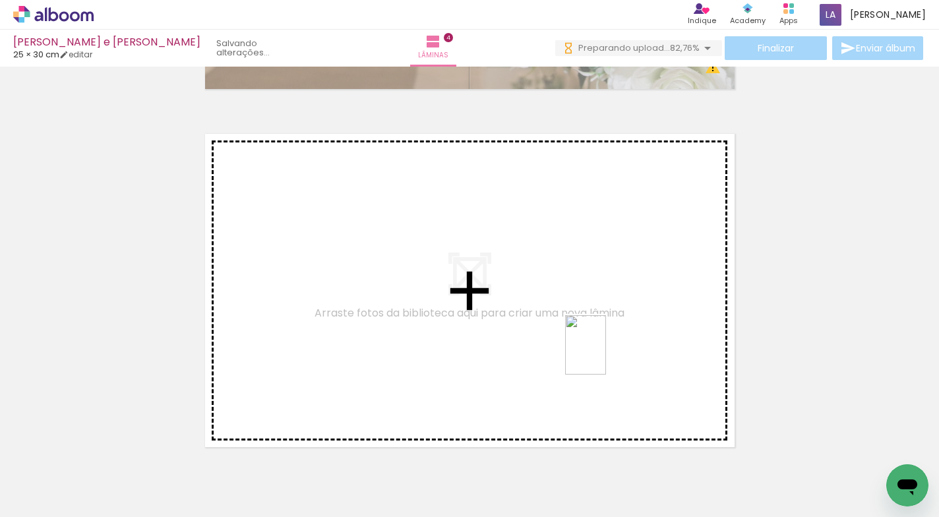
drag, startPoint x: 685, startPoint y: 474, endPoint x: 759, endPoint y: 476, distance: 73.9
click at [606, 356] on quentale-workspace at bounding box center [469, 258] width 939 height 517
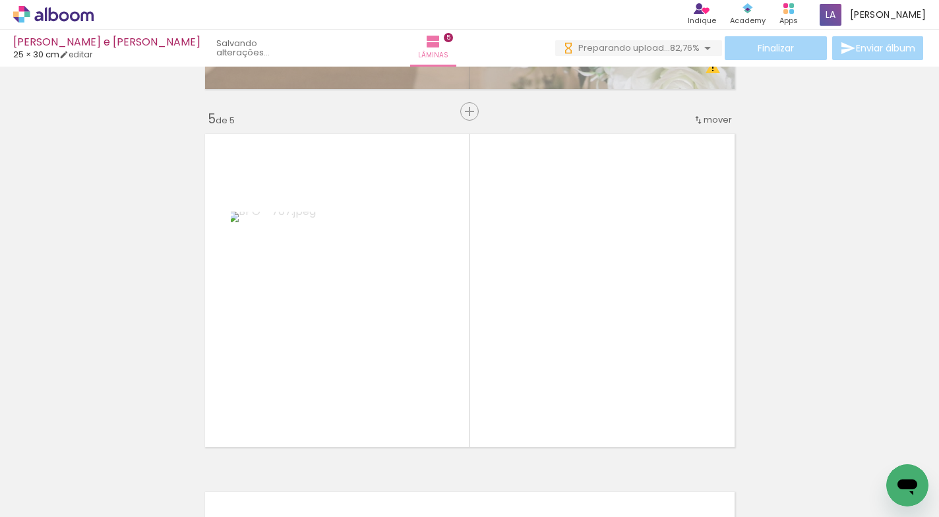
scroll to position [1449, 0]
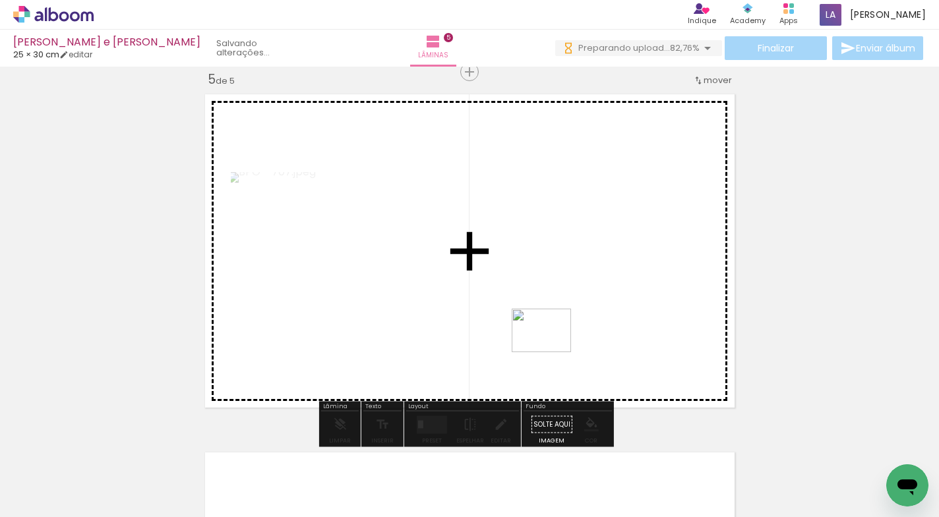
drag, startPoint x: 718, startPoint y: 456, endPoint x: 552, endPoint y: 351, distance: 196.9
click at [552, 351] on quentale-workspace at bounding box center [469, 258] width 939 height 517
